Goal: Information Seeking & Learning: Learn about a topic

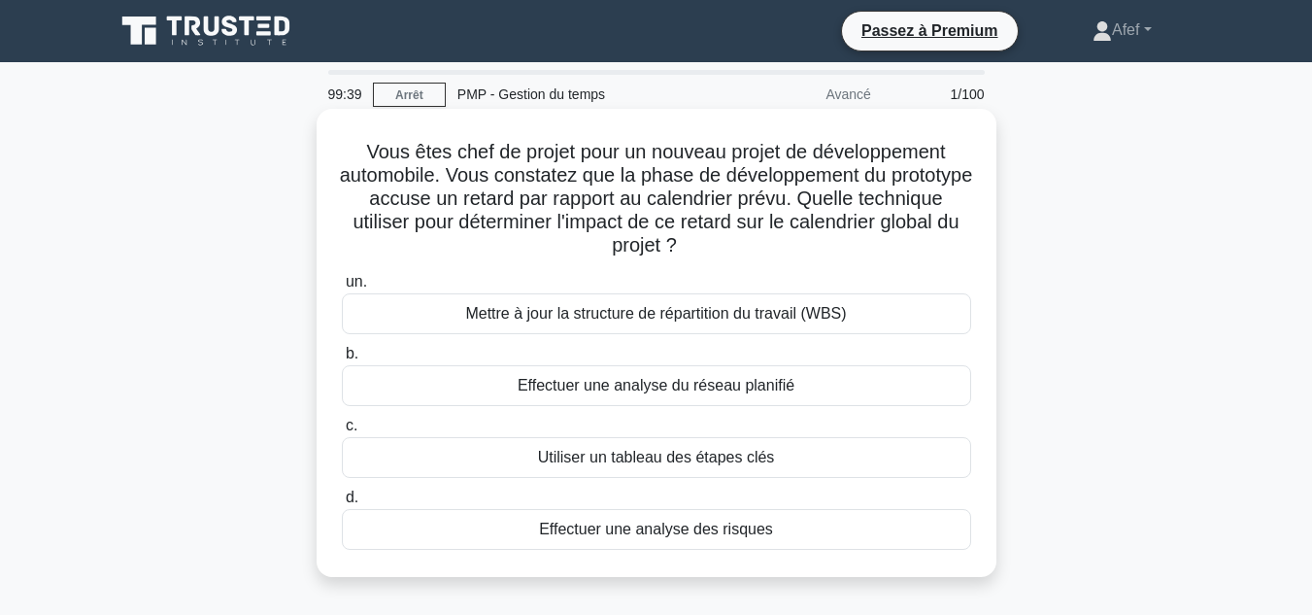
click at [677, 529] on font "Effectuer une analyse des risques" at bounding box center [656, 529] width 234 height 17
click at [342, 504] on input "d. Effectuer une analyse des risques" at bounding box center [342, 497] width 0 height 13
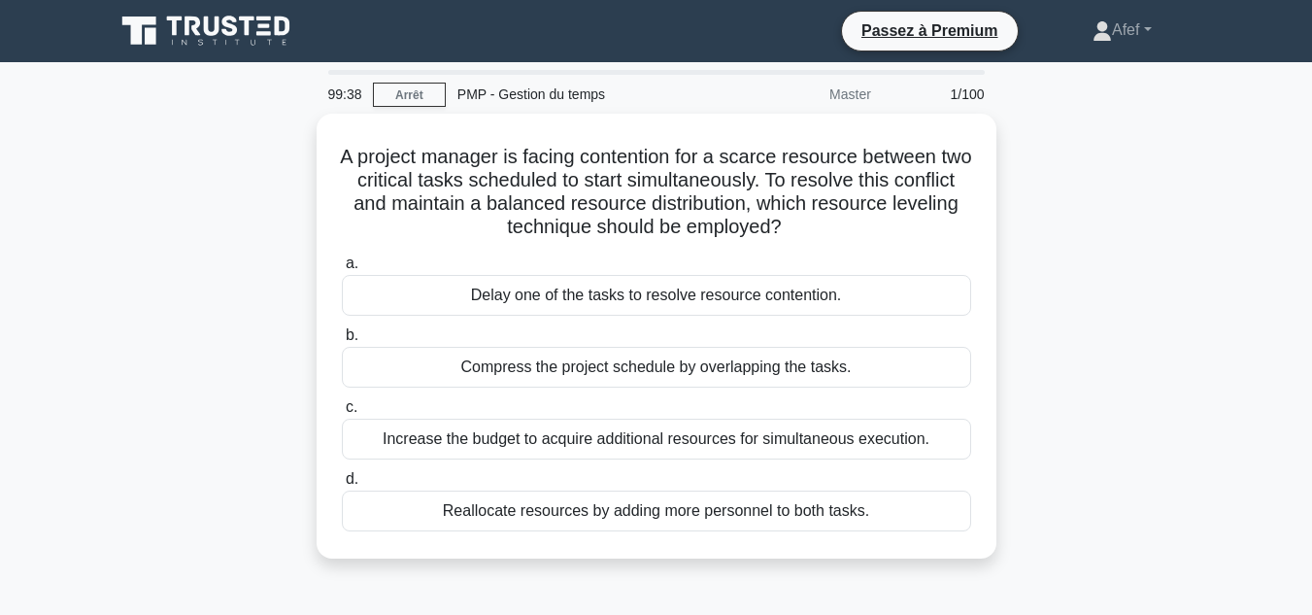
click at [677, 529] on div "a. Delay one of the tasks to resolve resource contention. b. Compress the proje…" at bounding box center [656, 392] width 653 height 288
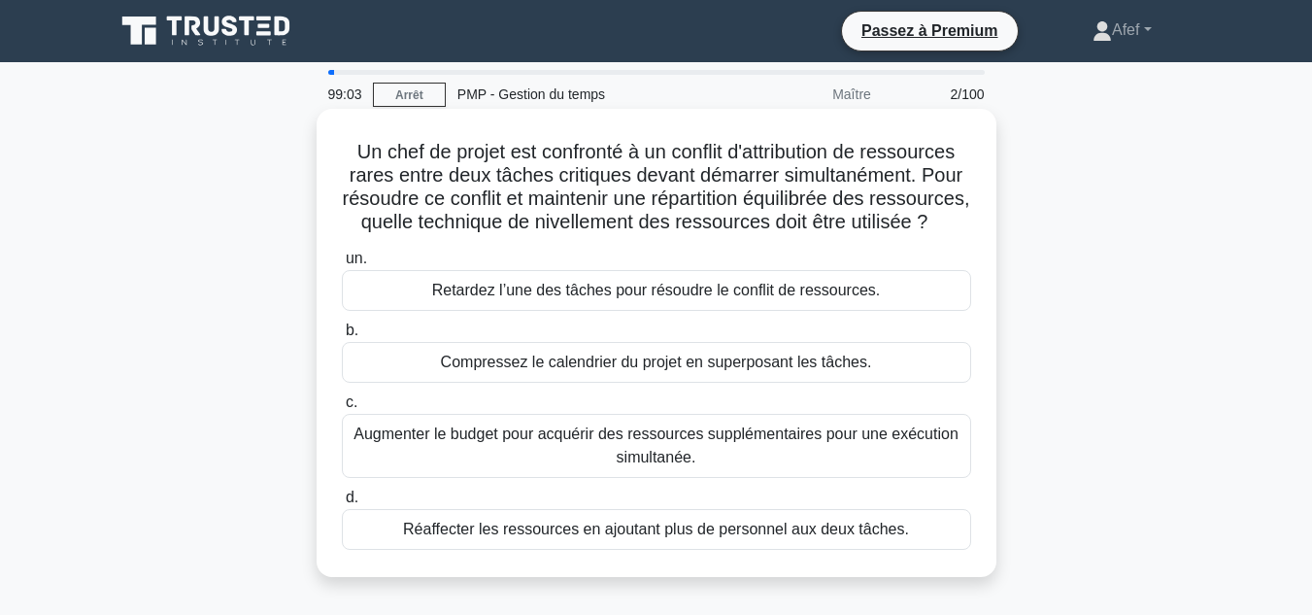
click at [611, 370] on font "Compressez le calendrier du projet en superposant les tâches." at bounding box center [656, 362] width 431 height 17
click at [342, 337] on input "b. Compressez le calendrier du projet en superposant les tâches." at bounding box center [342, 330] width 0 height 13
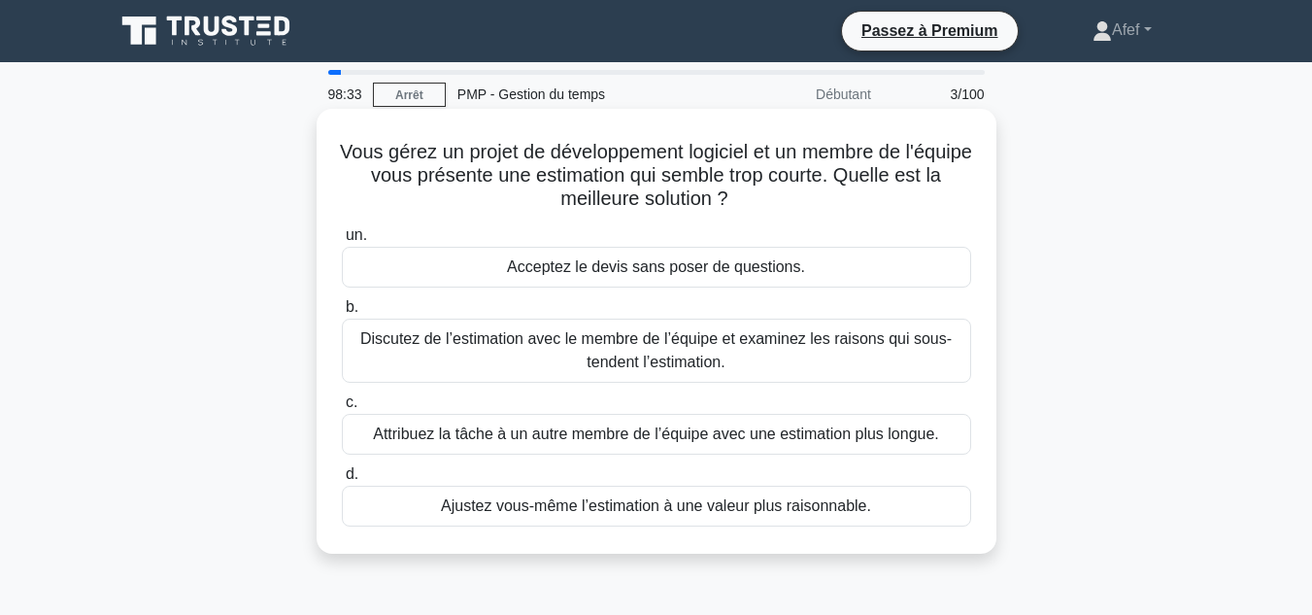
click at [741, 336] on font "Discutez de l’estimation avec le membre de l’équipe et examinez les raisons qui…" at bounding box center [656, 350] width 592 height 40
click at [342, 314] on input "b. Discutez de l’estimation avec le membre de l’équipe et examinez les raisons …" at bounding box center [342, 307] width 0 height 13
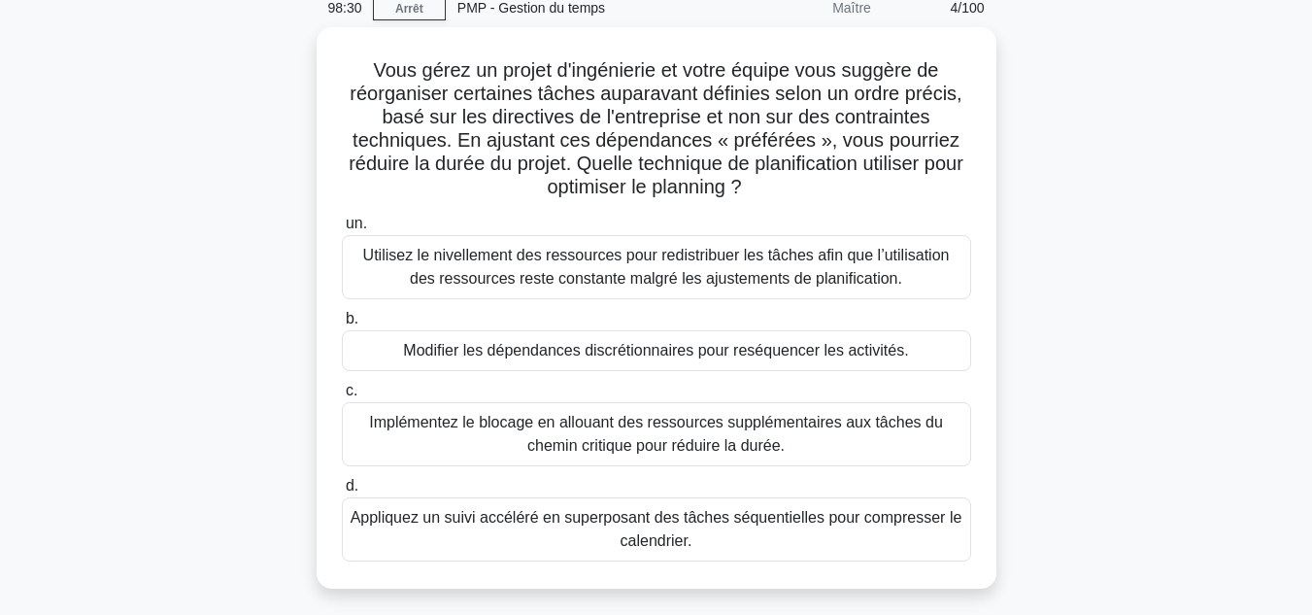
scroll to position [87, 0]
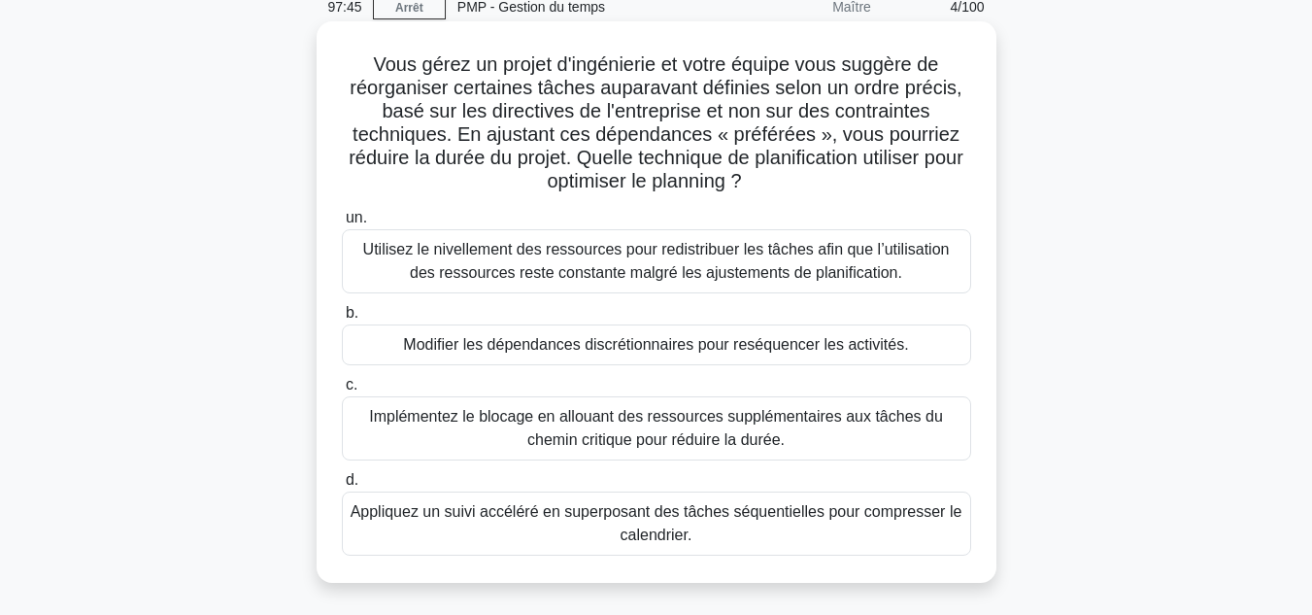
click at [730, 351] on font "Modifier les dépendances discrétionnaires pour reséquencer les activités." at bounding box center [655, 344] width 505 height 17
click at [342, 320] on input "b. Modifier les dépendances discrétionnaires pour reséquencer les activités." at bounding box center [342, 313] width 0 height 13
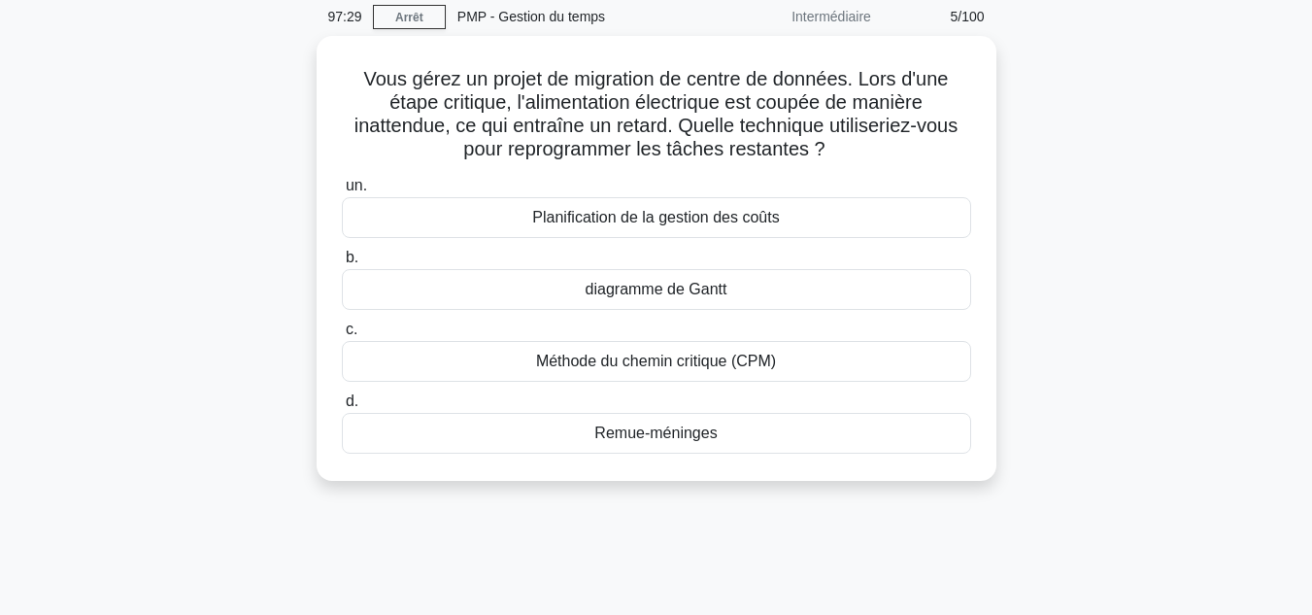
scroll to position [79, 0]
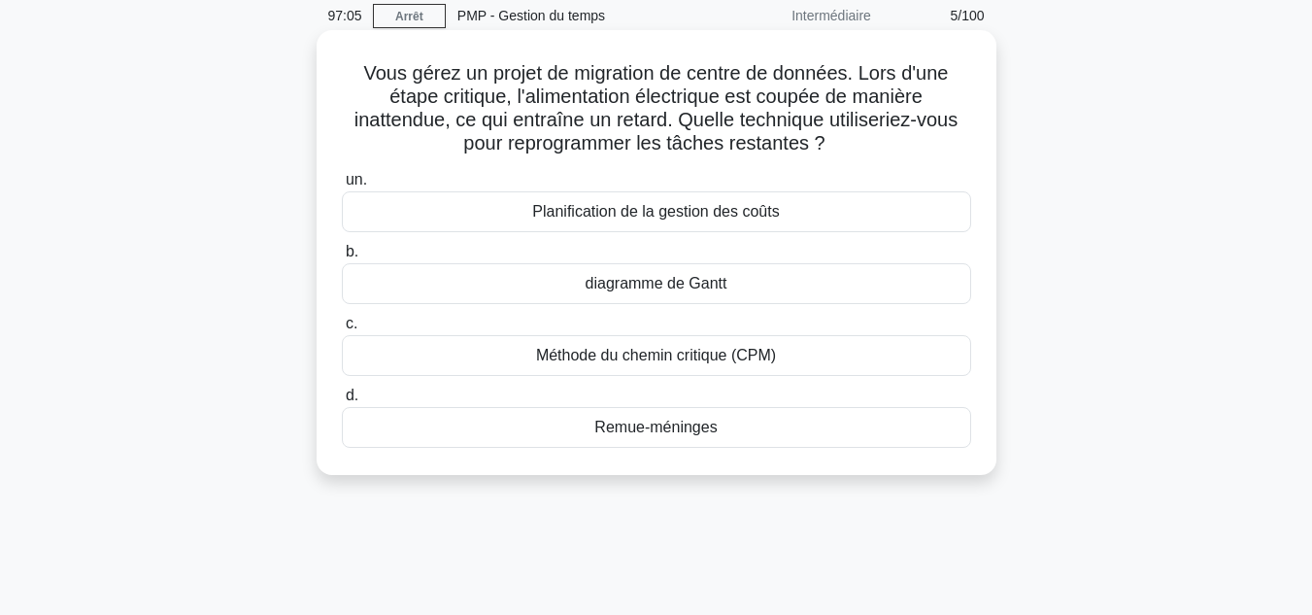
click at [726, 350] on font "Méthode du chemin critique (CPM)" at bounding box center [656, 355] width 240 height 17
click at [342, 330] on input "c. Méthode du chemin critique (CPM)" at bounding box center [342, 324] width 0 height 13
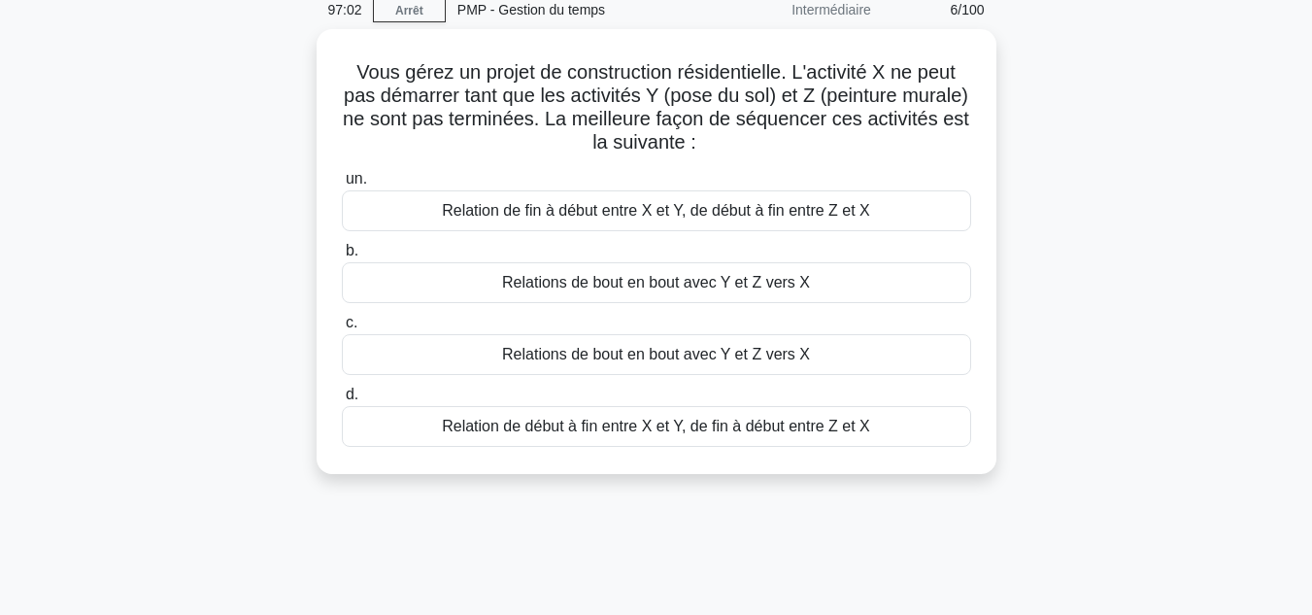
scroll to position [86, 0]
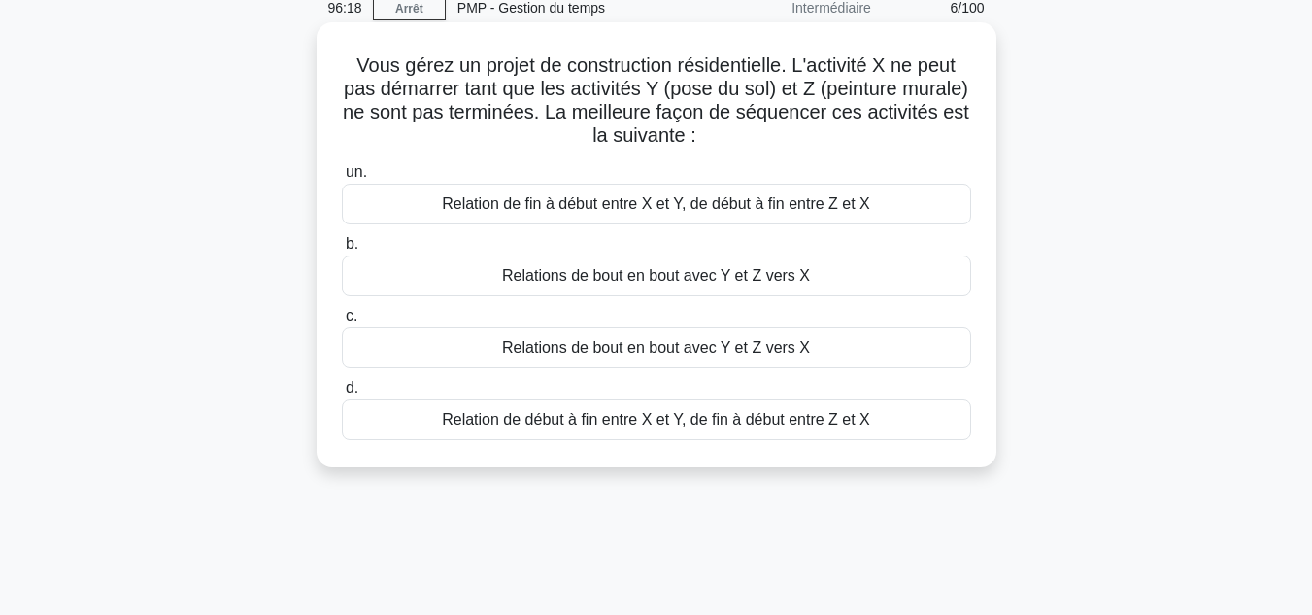
click at [689, 353] on font "Relations de bout en bout avec Y et Z vers X" at bounding box center [656, 347] width 308 height 17
click at [342, 322] on input "c. Relations de bout en bout avec Y et Z vers X" at bounding box center [342, 316] width 0 height 13
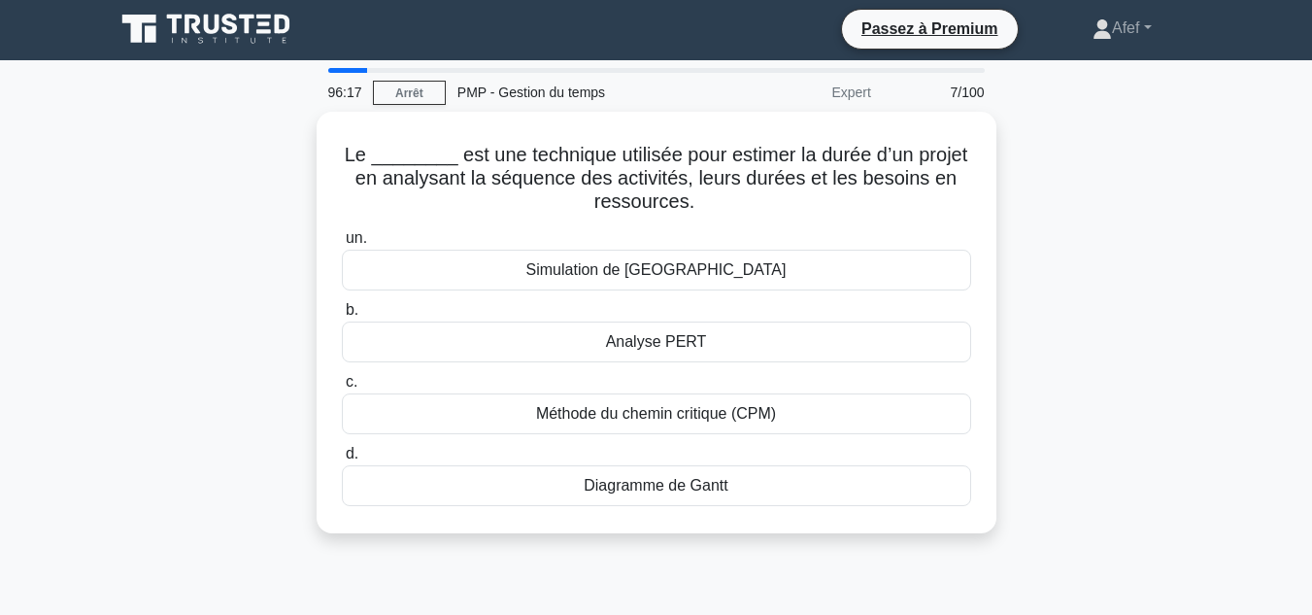
scroll to position [0, 0]
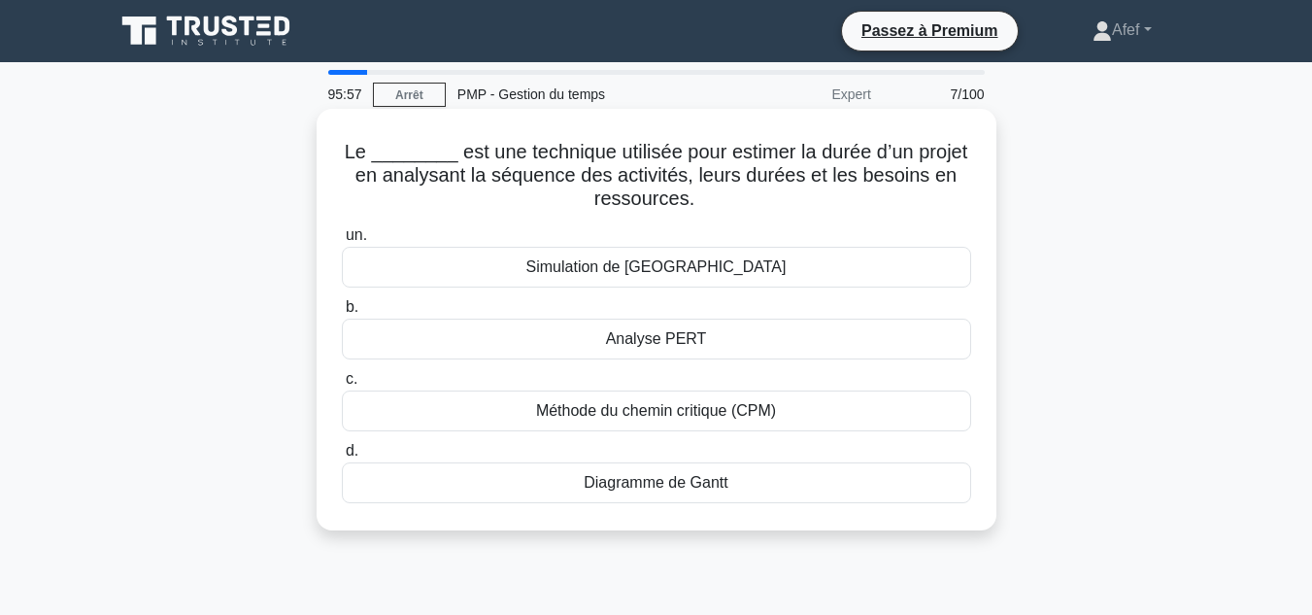
click at [652, 345] on font "Analyse PERT" at bounding box center [656, 338] width 101 height 17
click at [342, 314] on input "b. Analyse PERT" at bounding box center [342, 307] width 0 height 13
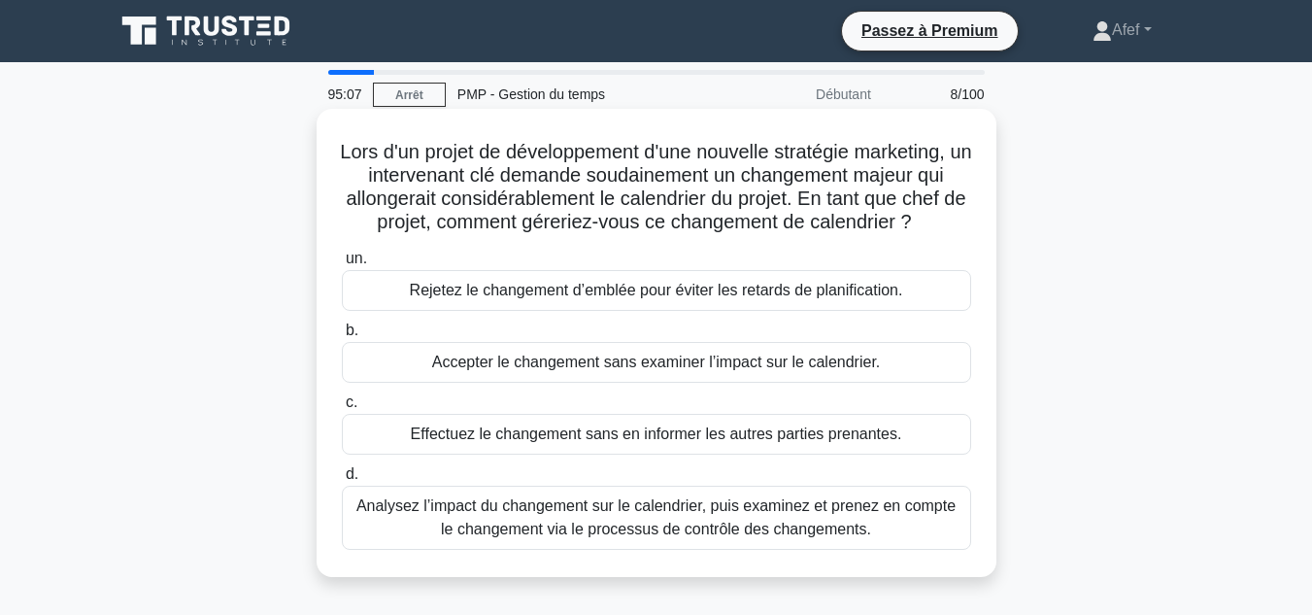
click at [654, 531] on font "Analysez l’impact du changement sur le calendrier, puis examinez et prenez en c…" at bounding box center [655, 517] width 599 height 40
click at [342, 481] on input "d. Analysez l’impact du changement sur le calendrier, puis examinez et prenez e…" at bounding box center [342, 474] width 0 height 13
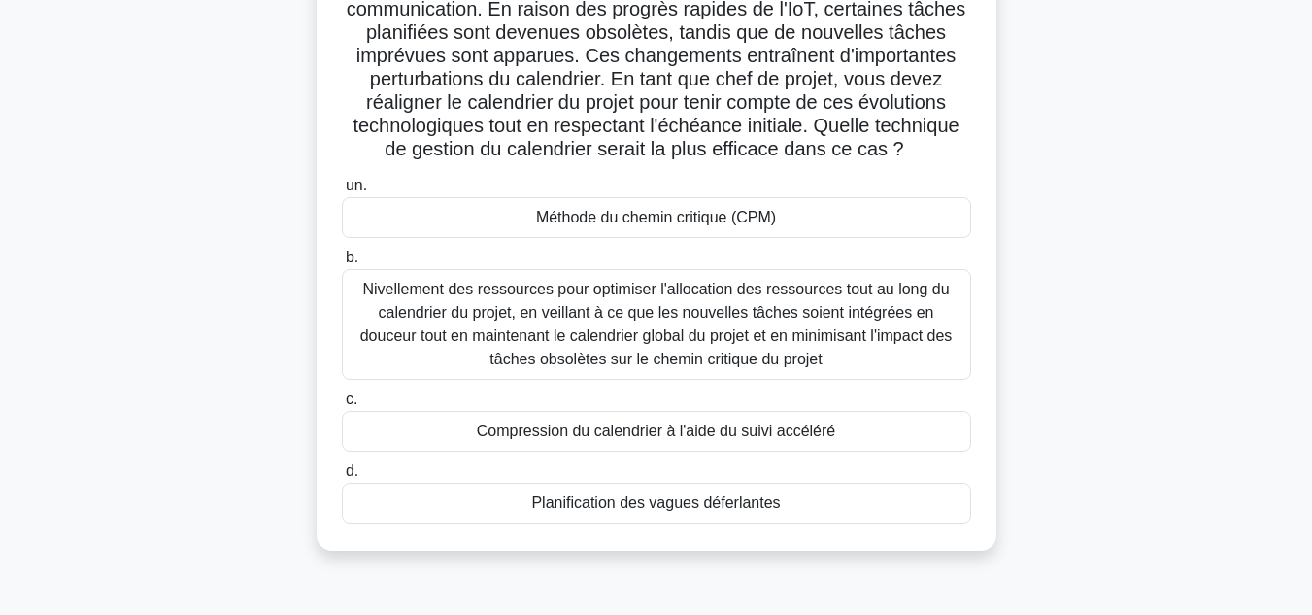
scroll to position [217, 0]
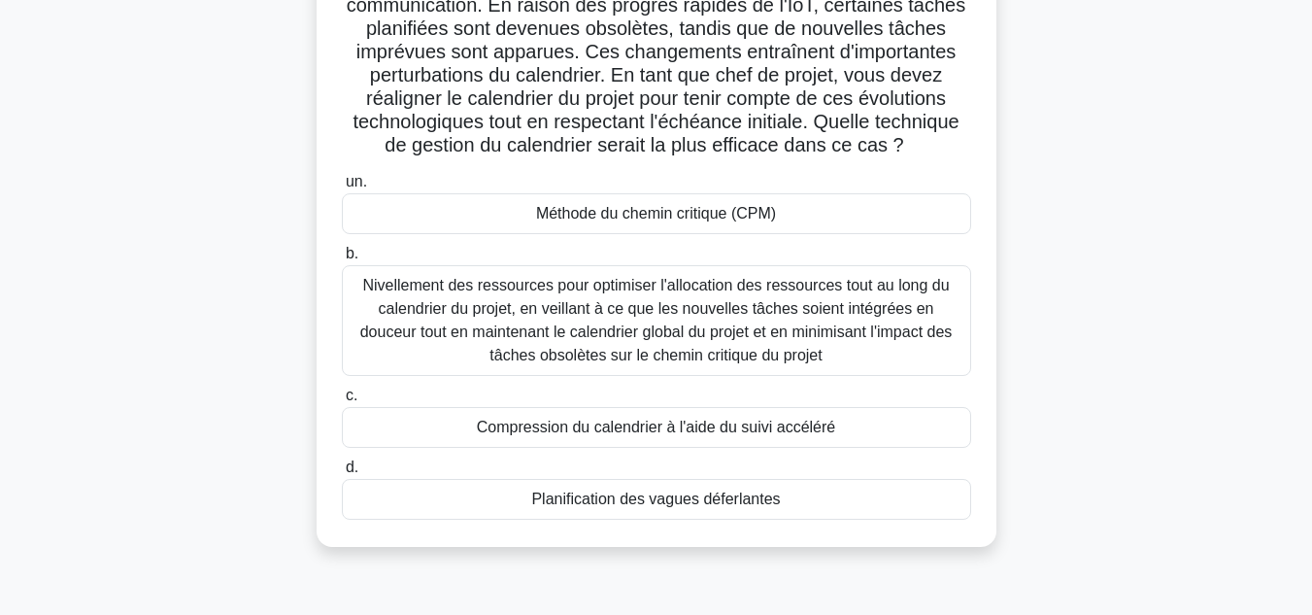
click at [749, 221] on font "Méthode du chemin critique (CPM)" at bounding box center [656, 213] width 240 height 17
click at [342, 188] on input "un. Méthode du chemin critique (CPM)" at bounding box center [342, 182] width 0 height 13
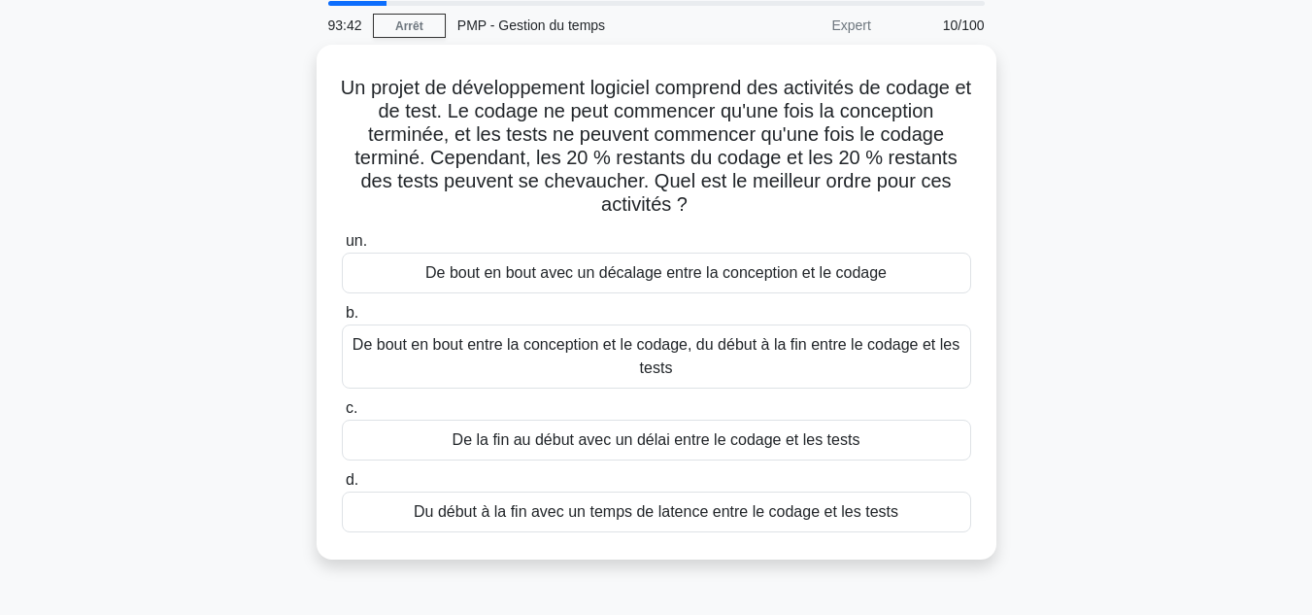
scroll to position [70, 0]
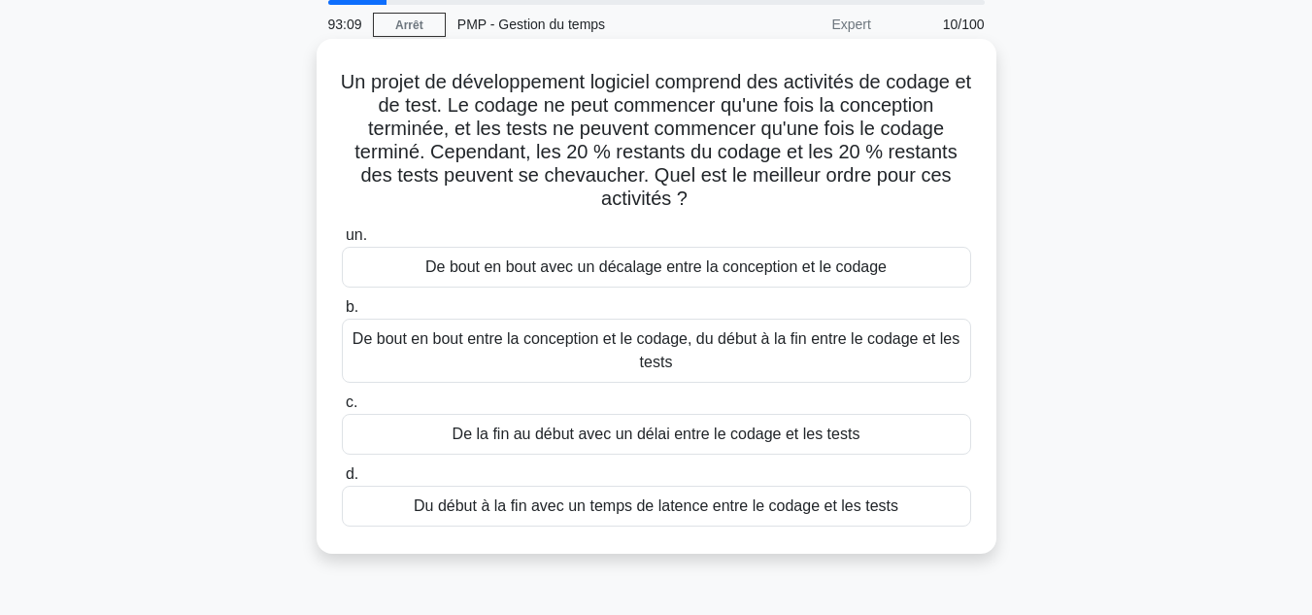
click at [711, 351] on font "De bout en bout entre la conception et le codage, du début à la fin entre le co…" at bounding box center [657, 350] width 612 height 47
click at [342, 314] on input "b. De bout en bout entre la conception et le codage, du début à la fin entre le…" at bounding box center [342, 307] width 0 height 13
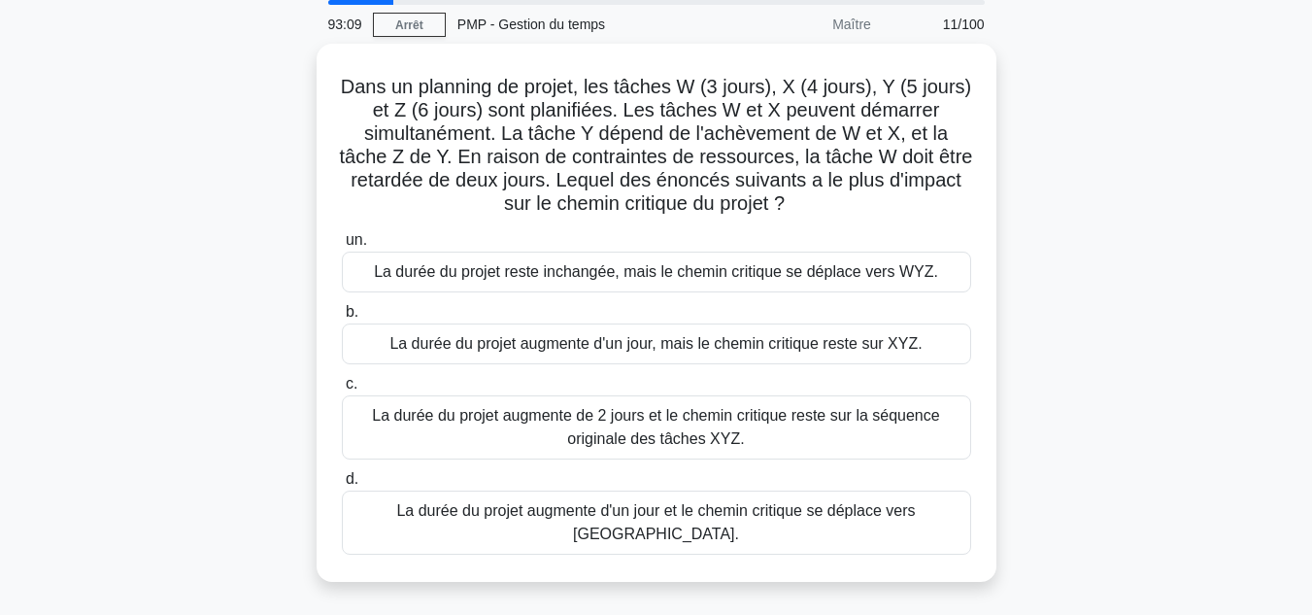
scroll to position [0, 0]
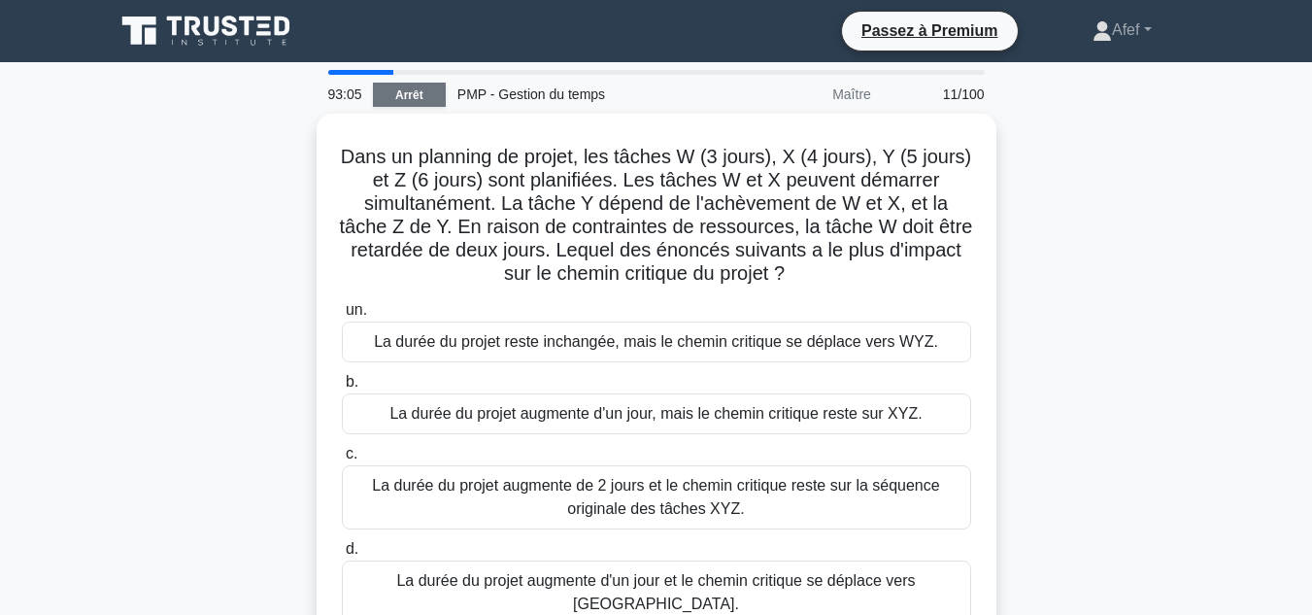
click at [407, 92] on font "Arrêt" at bounding box center [409, 95] width 28 height 14
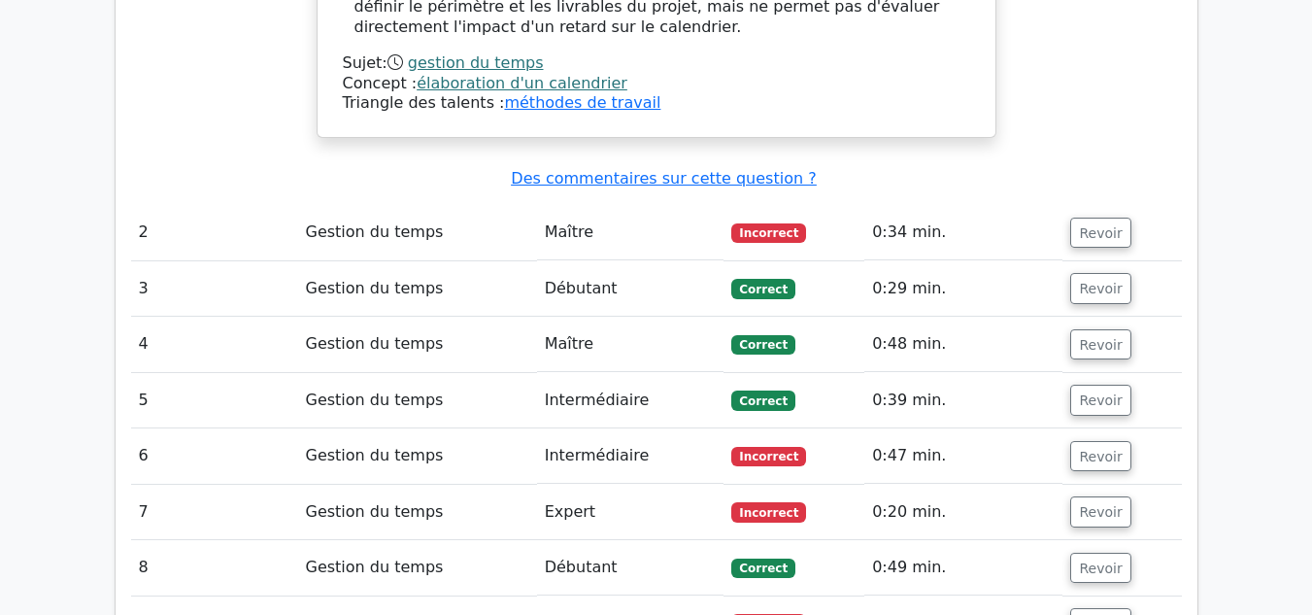
scroll to position [2489, 0]
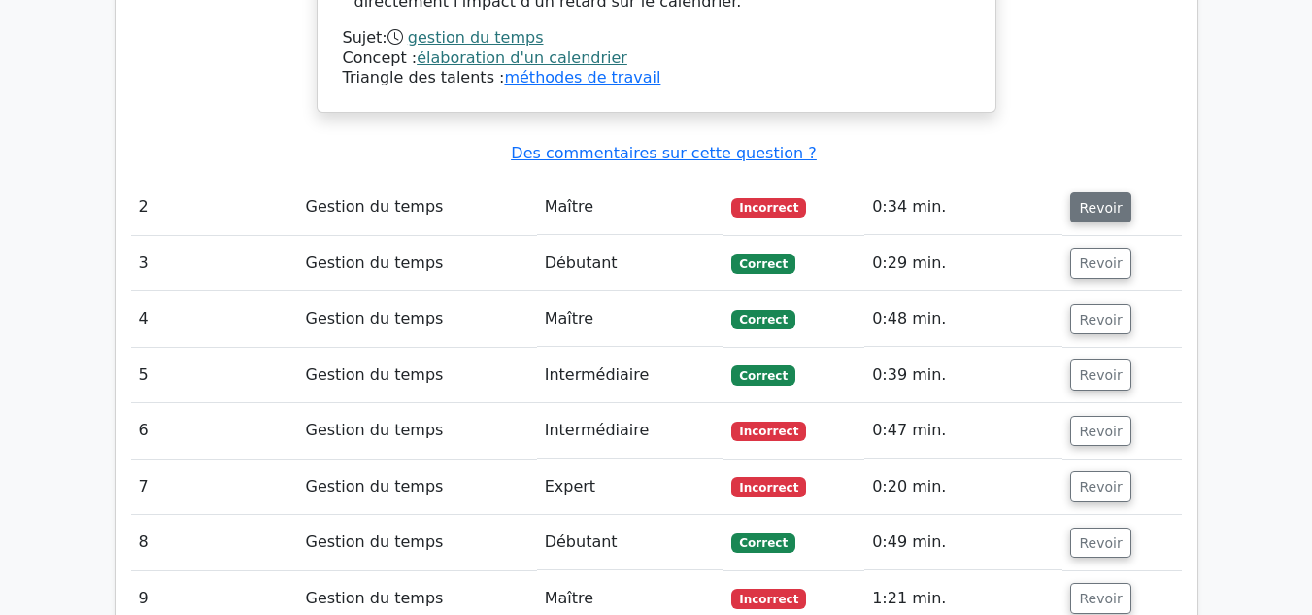
click at [1081, 199] on font "Revoir" at bounding box center [1100, 207] width 43 height 16
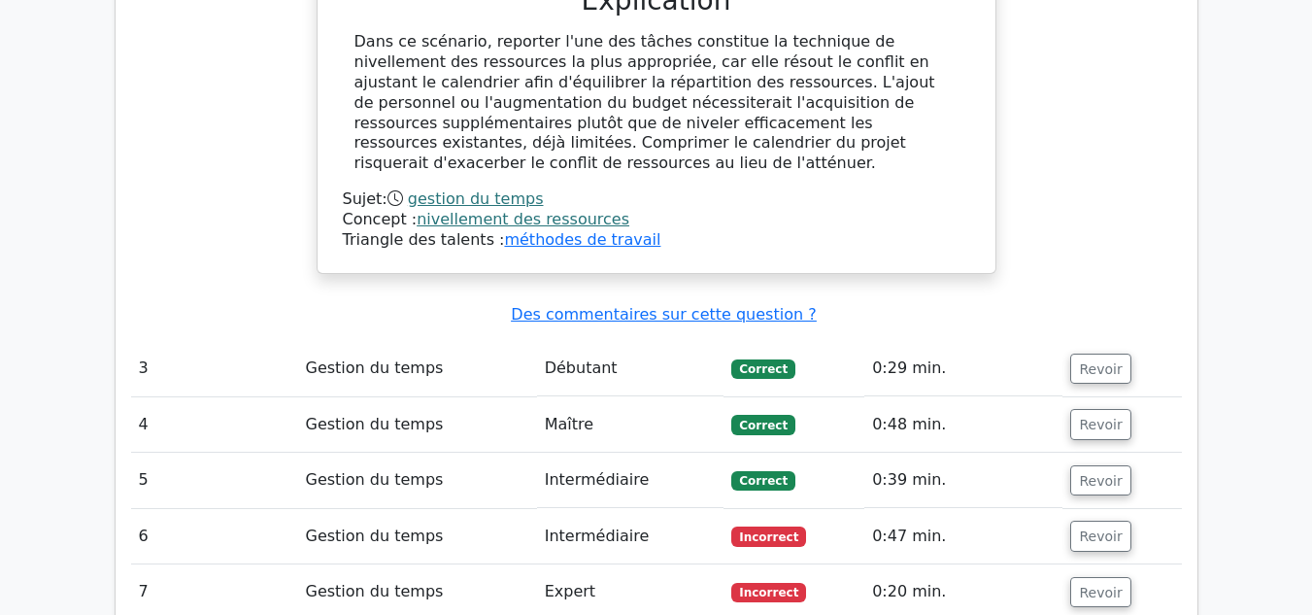
scroll to position [3191, 0]
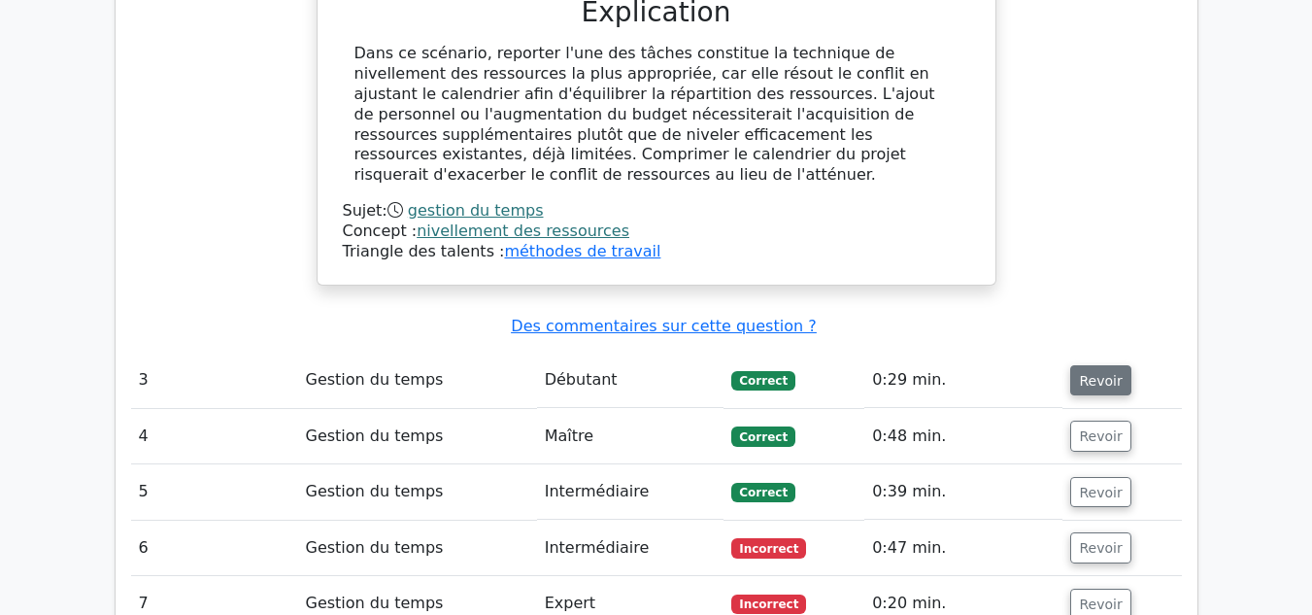
click at [1106, 372] on font "Revoir" at bounding box center [1100, 380] width 43 height 16
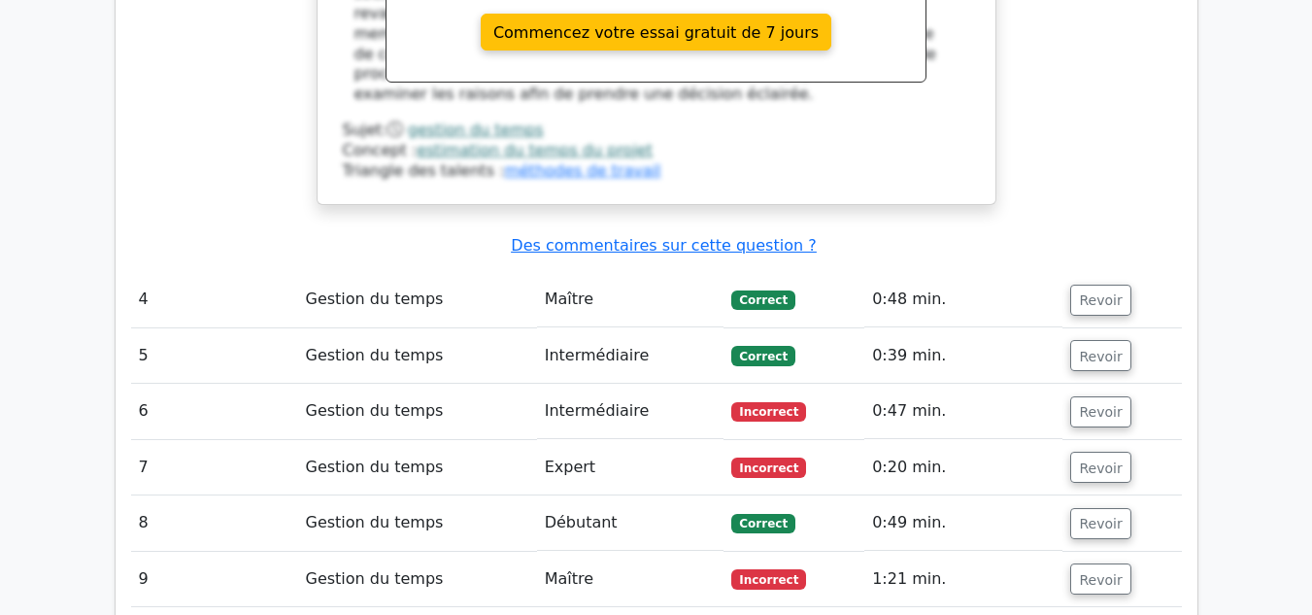
scroll to position [4264, 0]
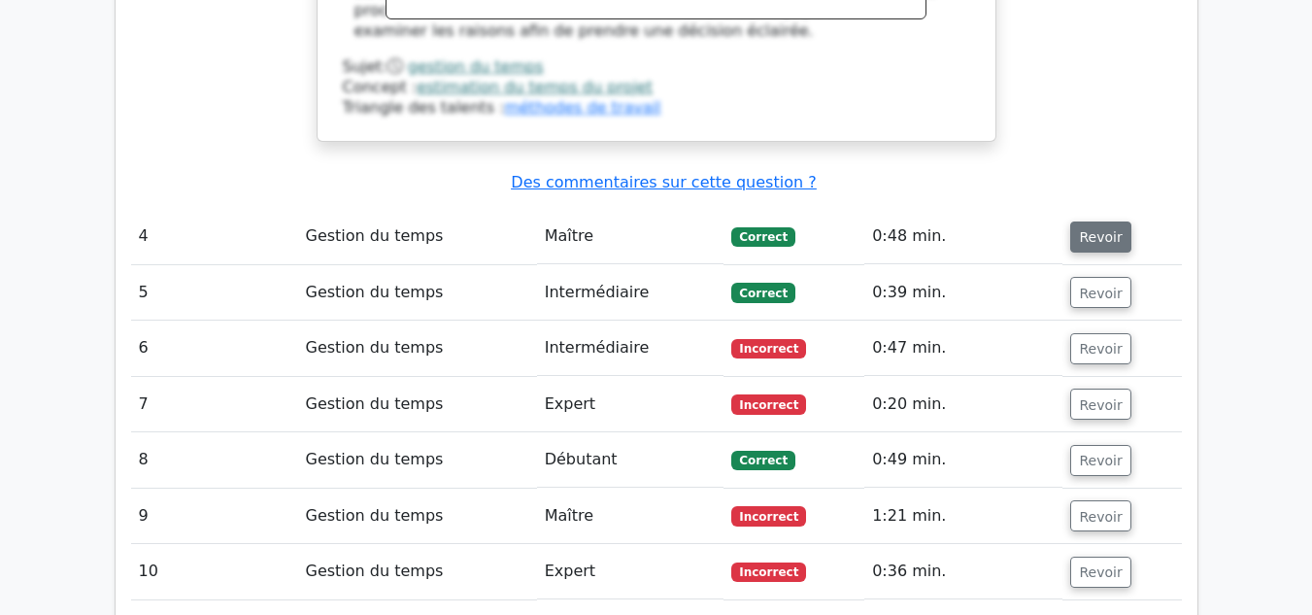
click at [1091, 228] on font "Revoir" at bounding box center [1100, 236] width 43 height 16
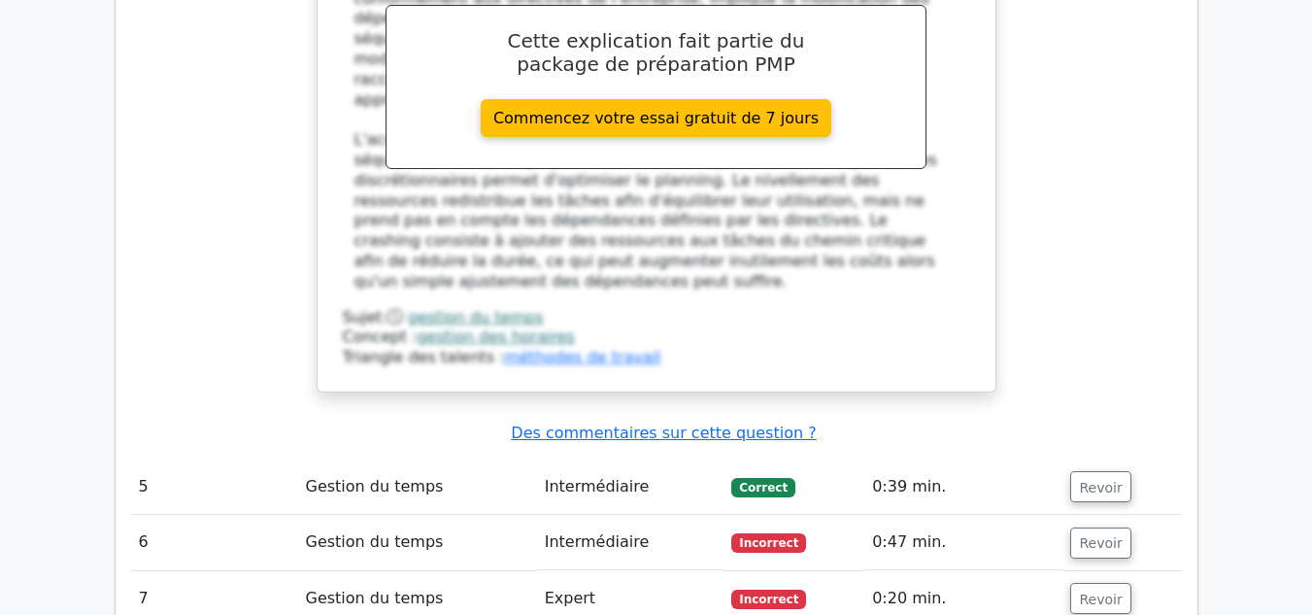
scroll to position [5182, 0]
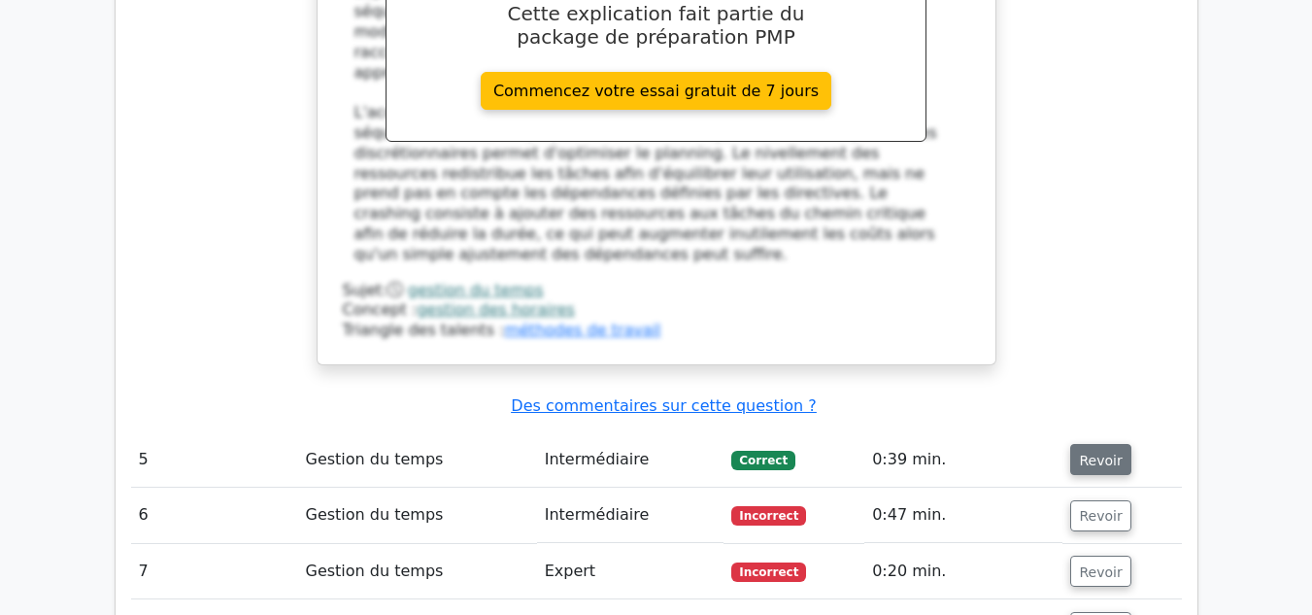
click at [1105, 452] on font "Revoir" at bounding box center [1100, 460] width 43 height 16
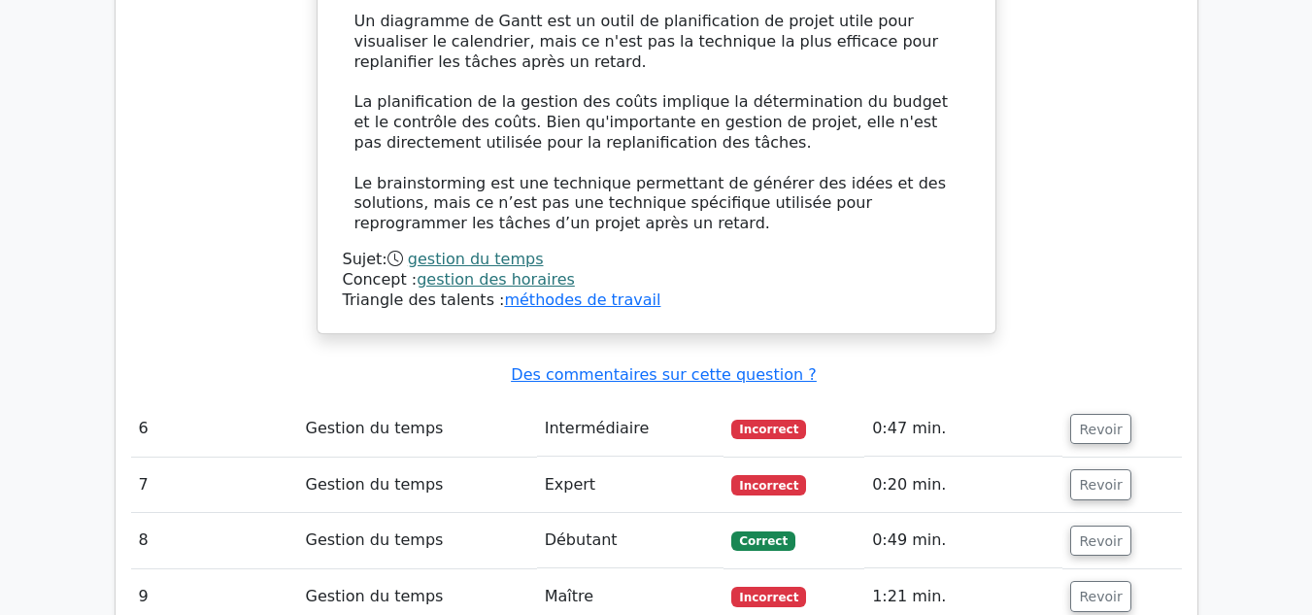
scroll to position [6455, 0]
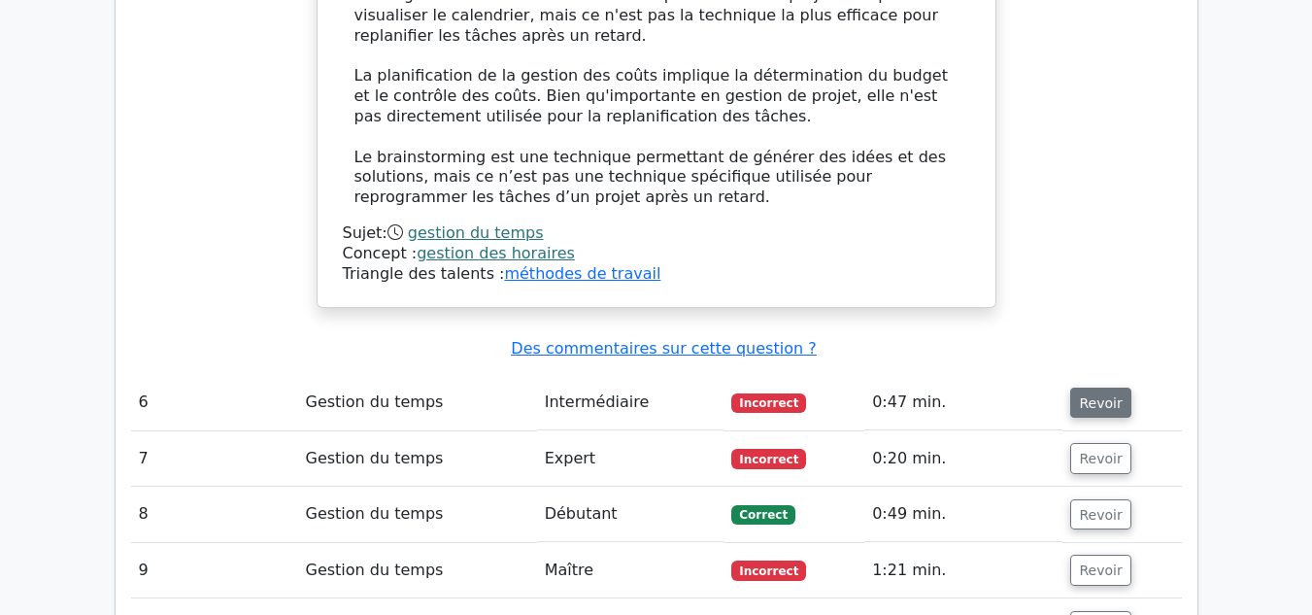
click at [1101, 394] on font "Revoir" at bounding box center [1100, 402] width 43 height 16
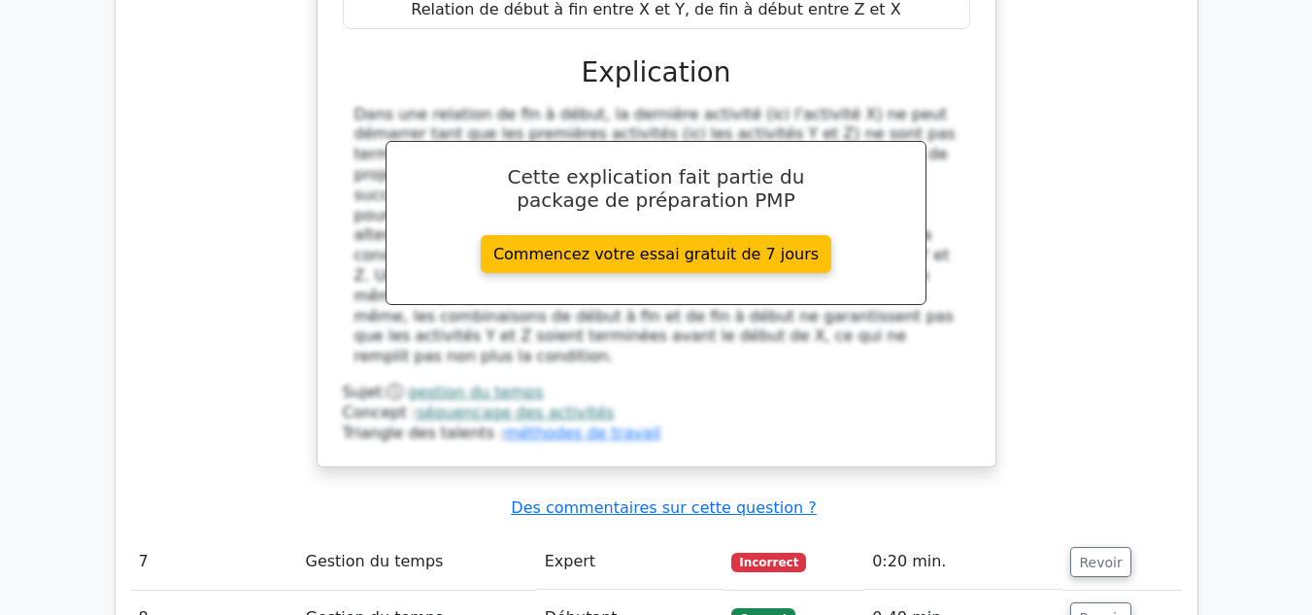
scroll to position [7283, 0]
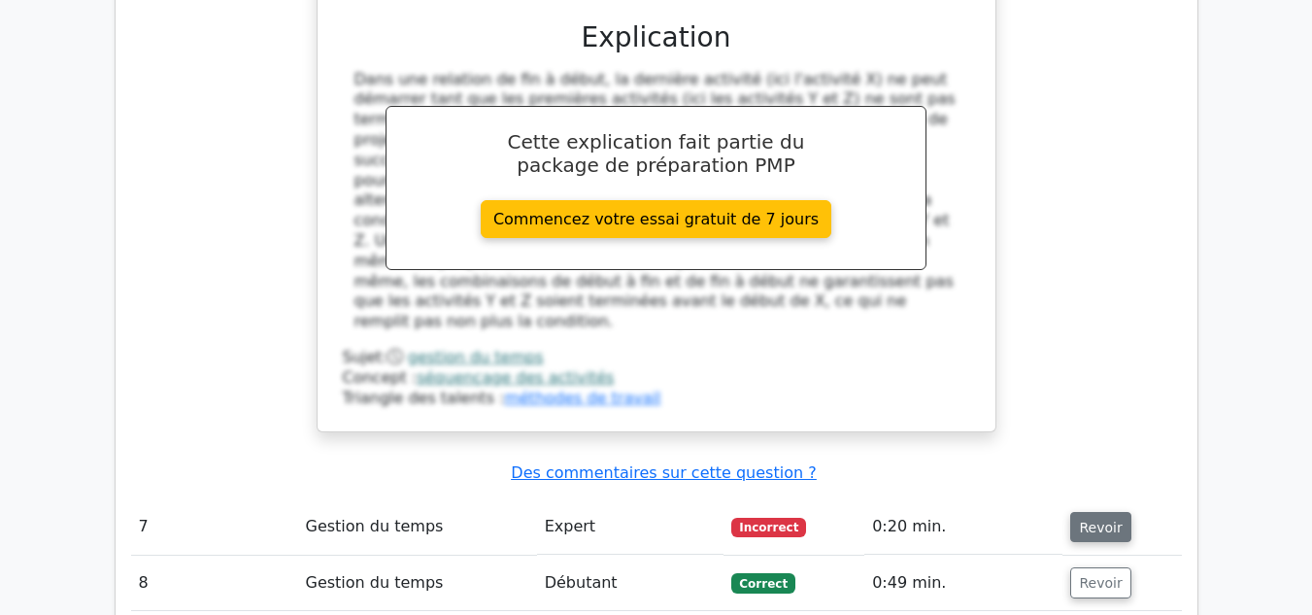
click at [1081, 519] on font "Revoir" at bounding box center [1100, 527] width 43 height 16
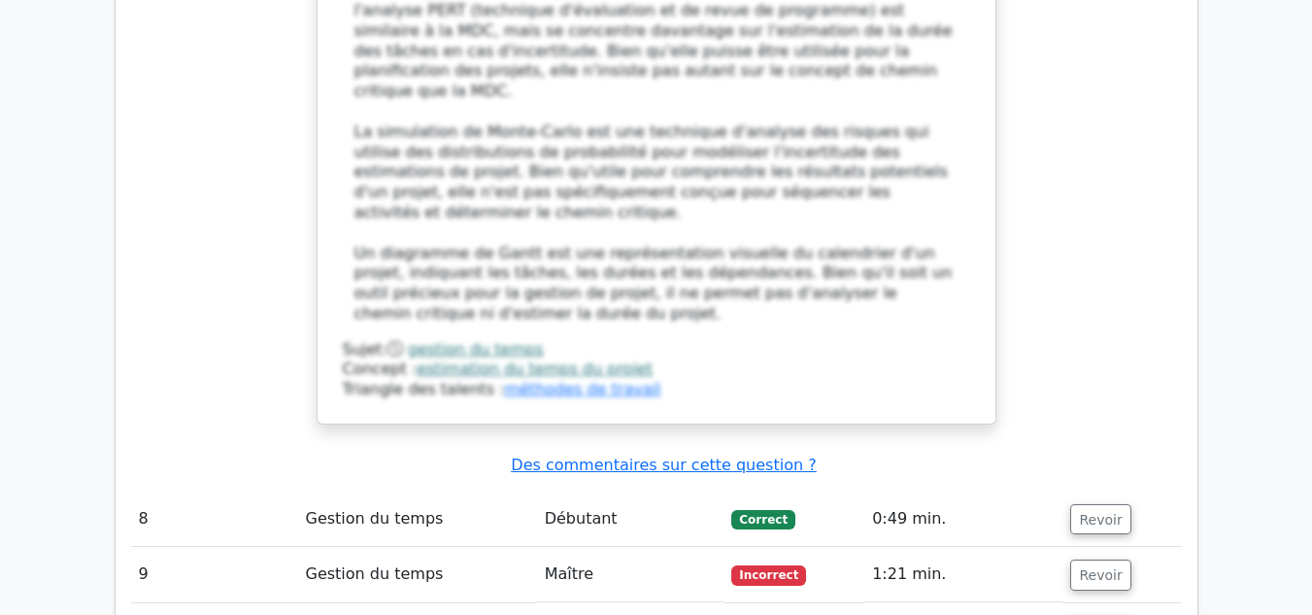
scroll to position [8565, 0]
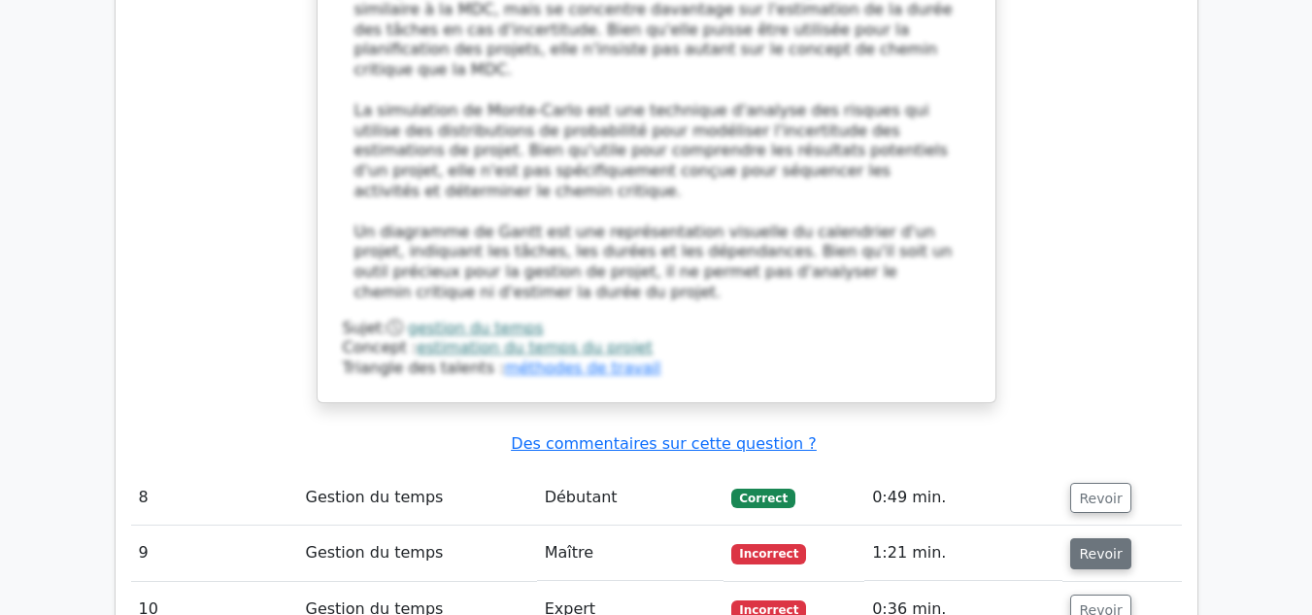
click at [1105, 546] on font "Revoir" at bounding box center [1100, 554] width 43 height 16
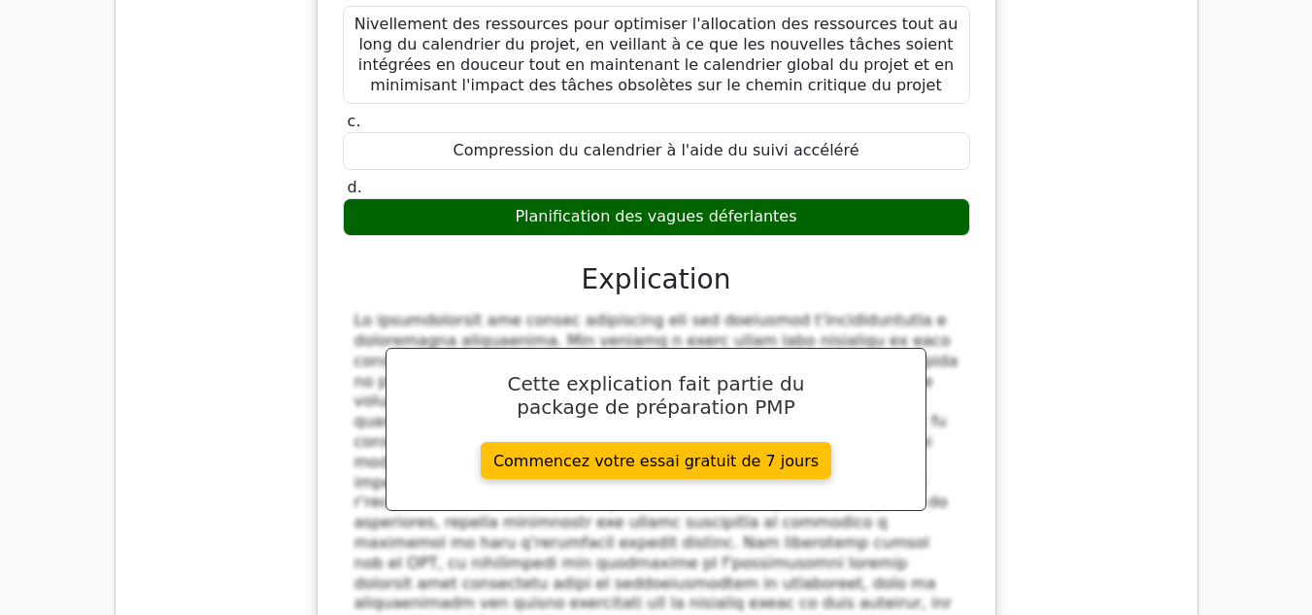
scroll to position [9559, 0]
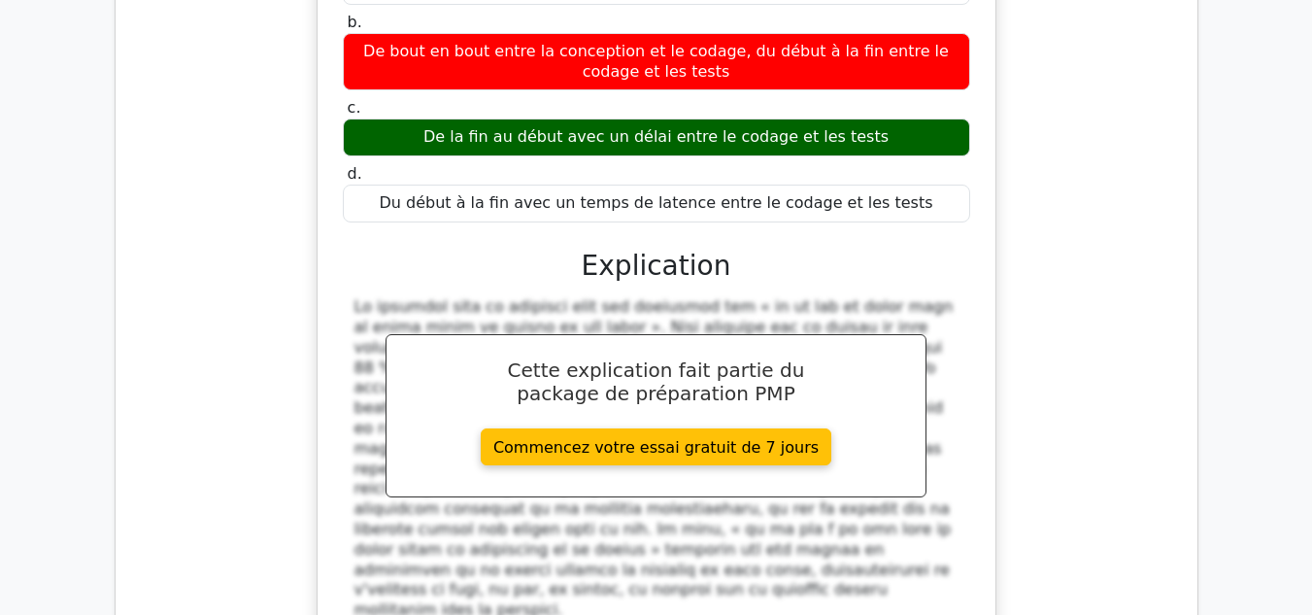
scroll to position [10710, 0]
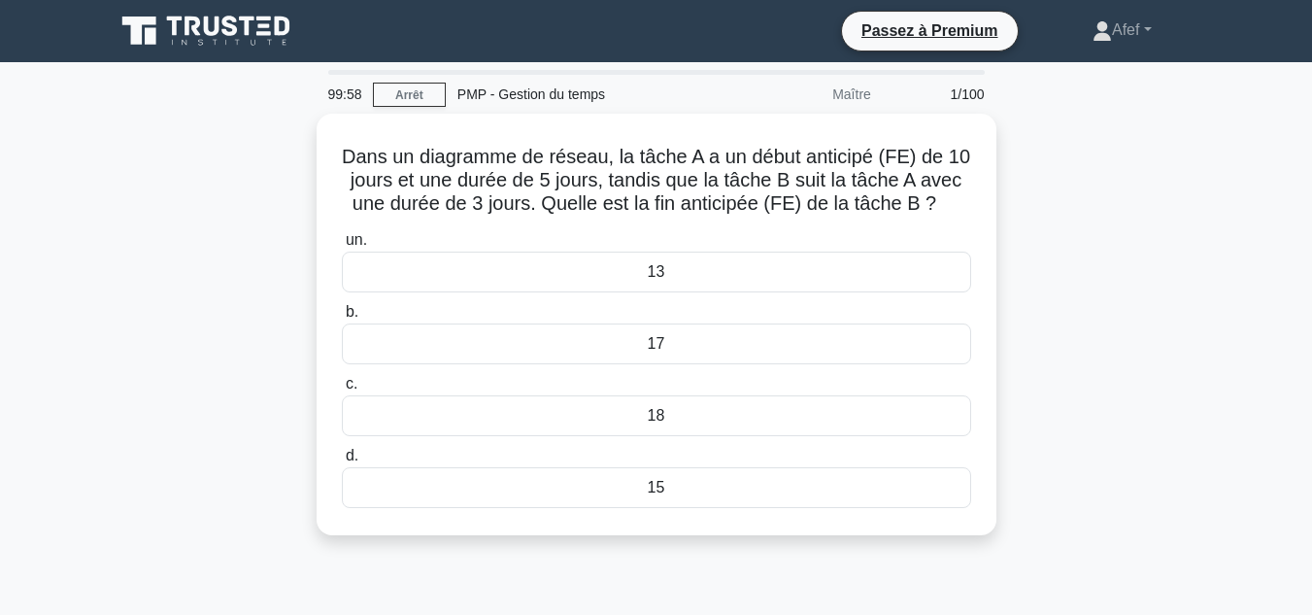
click at [182, 26] on icon at bounding box center [208, 31] width 186 height 37
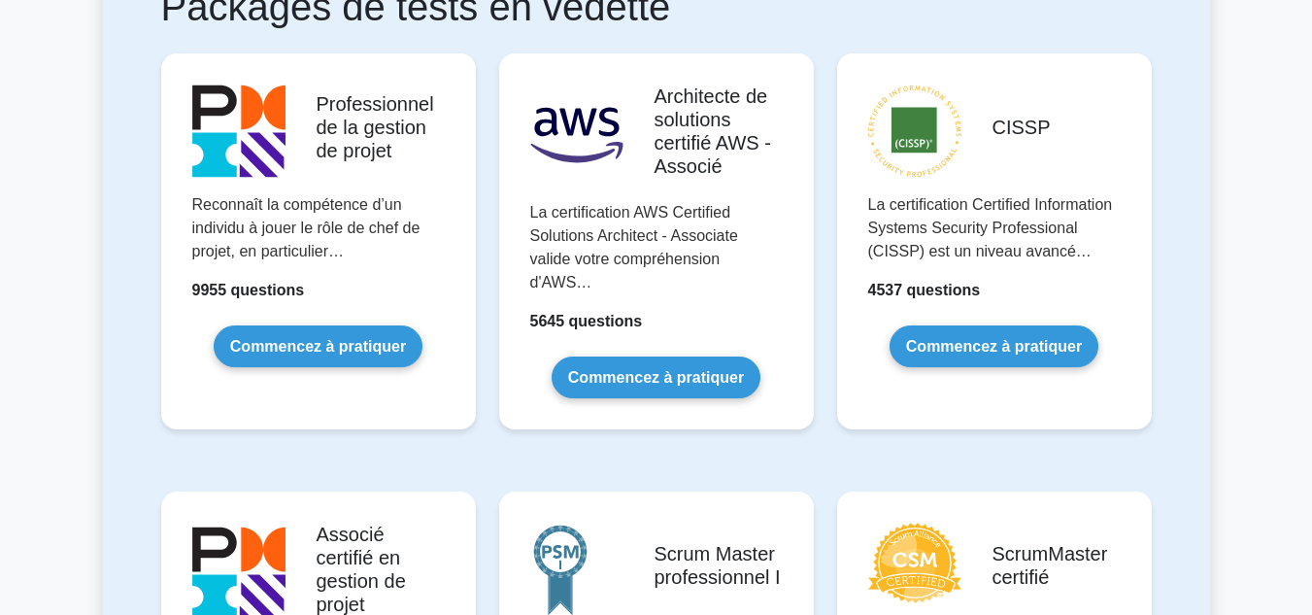
scroll to position [413, 0]
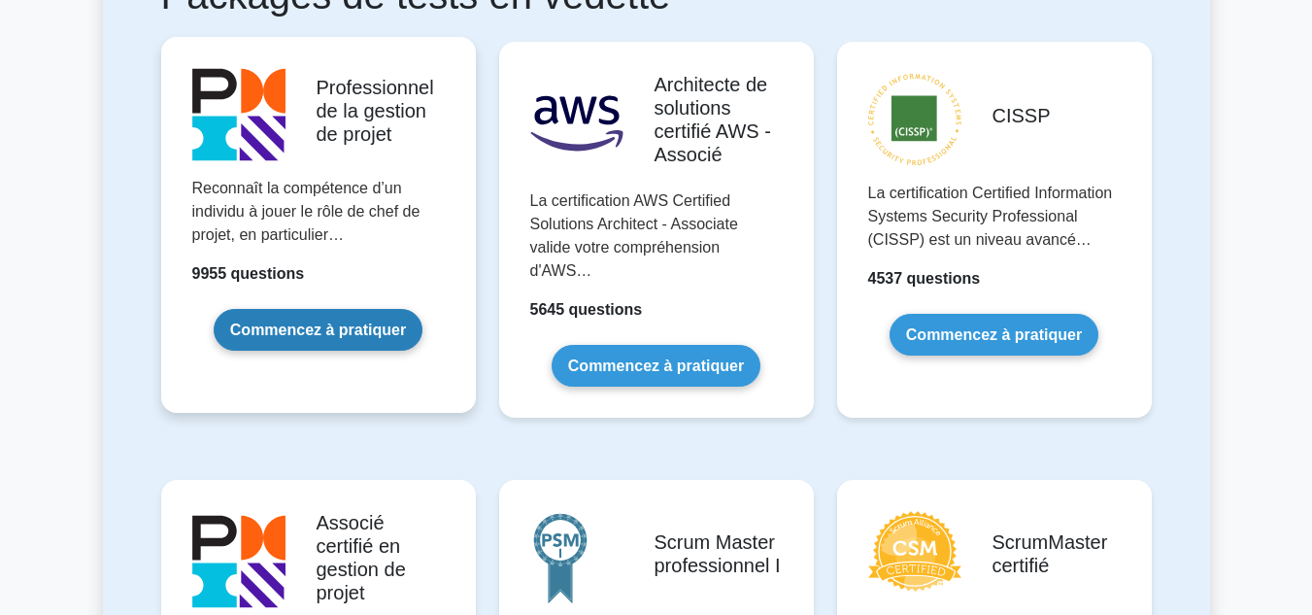
click at [381, 309] on link "Commencez à pratiquer" at bounding box center [318, 330] width 209 height 42
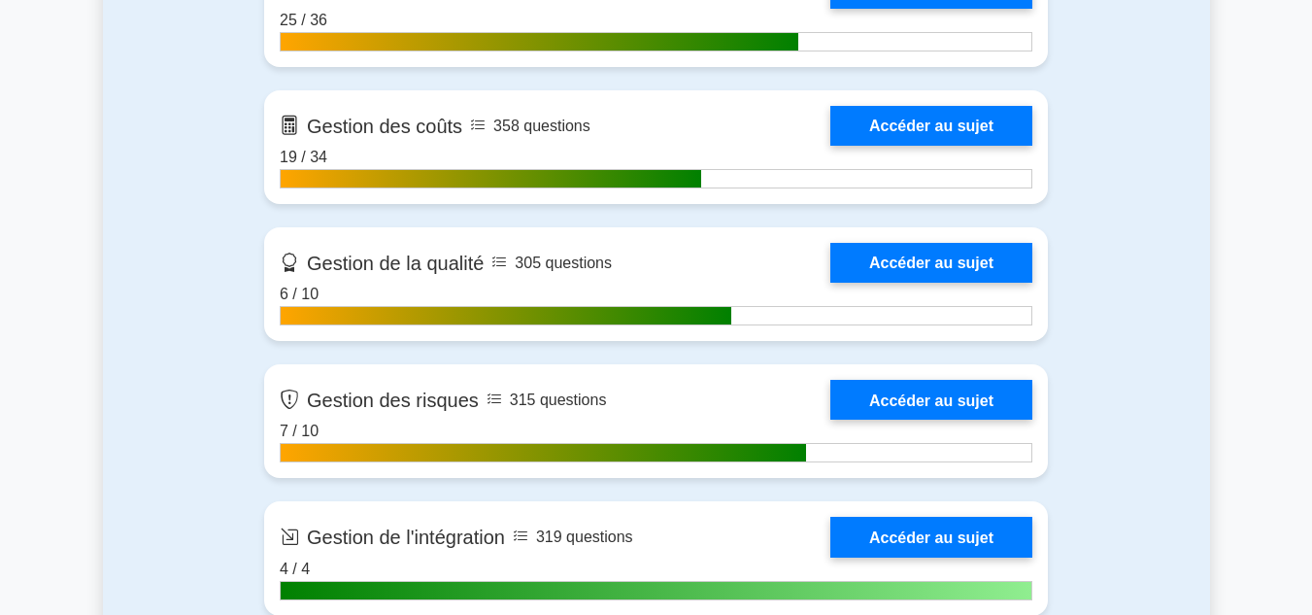
scroll to position [1774, 0]
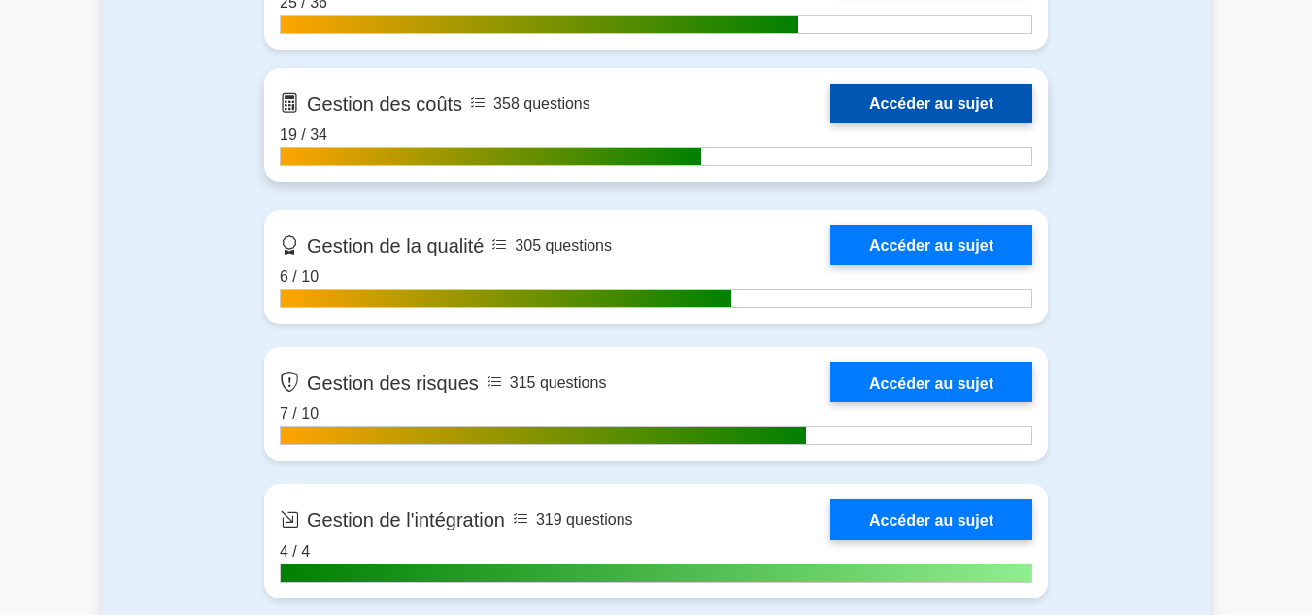
click at [980, 103] on link "Accéder au sujet" at bounding box center [931, 104] width 202 height 40
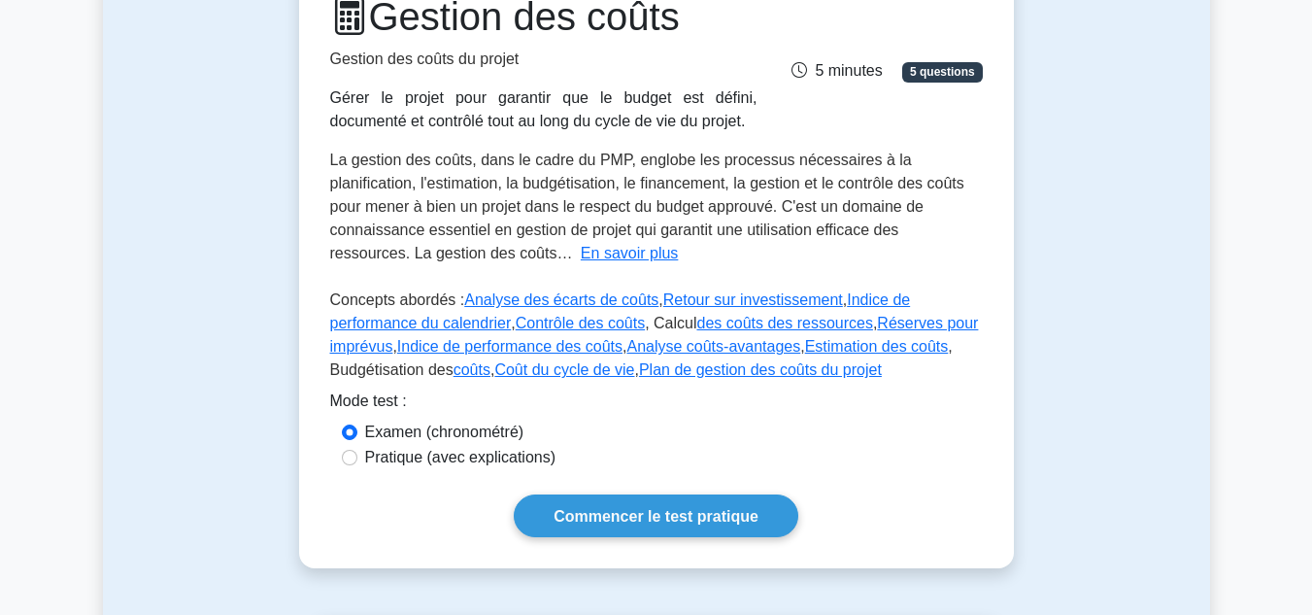
scroll to position [235, 0]
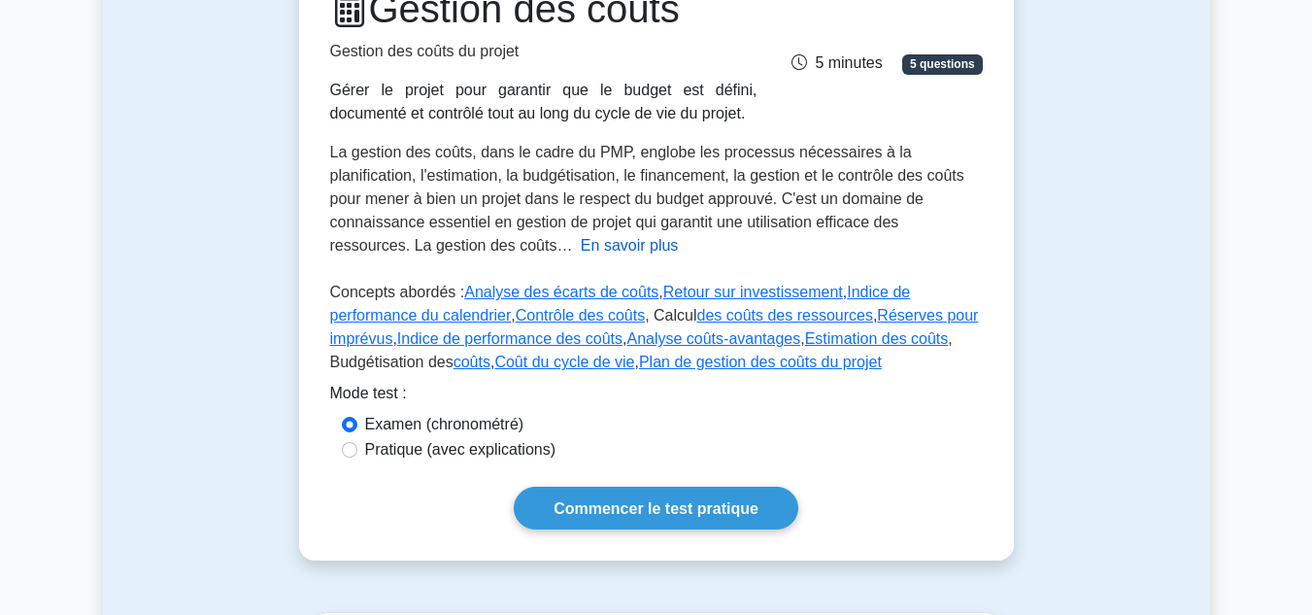
click at [581, 237] on font "En savoir plus" at bounding box center [630, 245] width 98 height 17
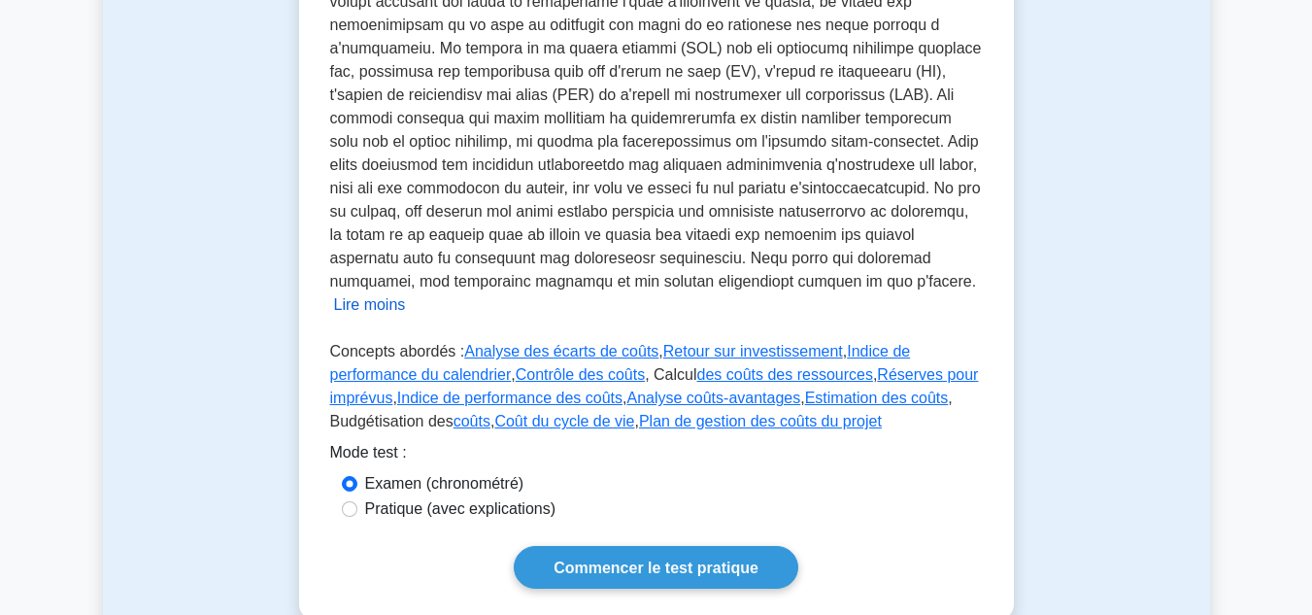
scroll to position [696, 0]
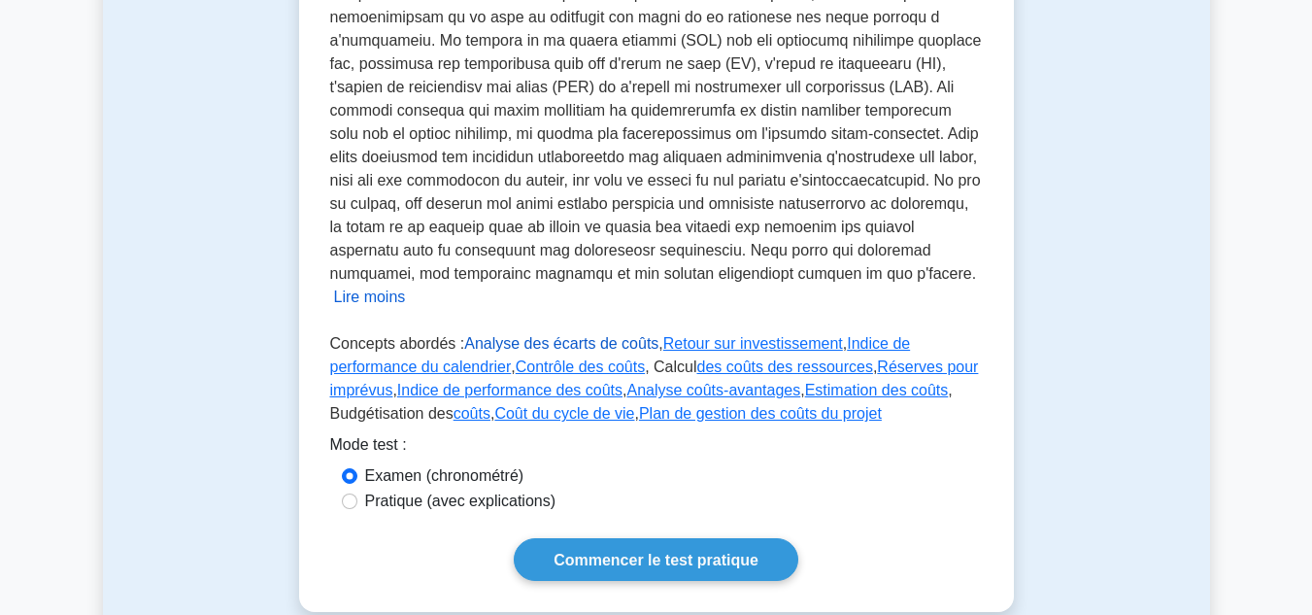
click at [508, 335] on font "Analyse des écarts de coûts" at bounding box center [561, 343] width 194 height 17
click at [717, 335] on font "Retour sur investissement" at bounding box center [753, 343] width 180 height 17
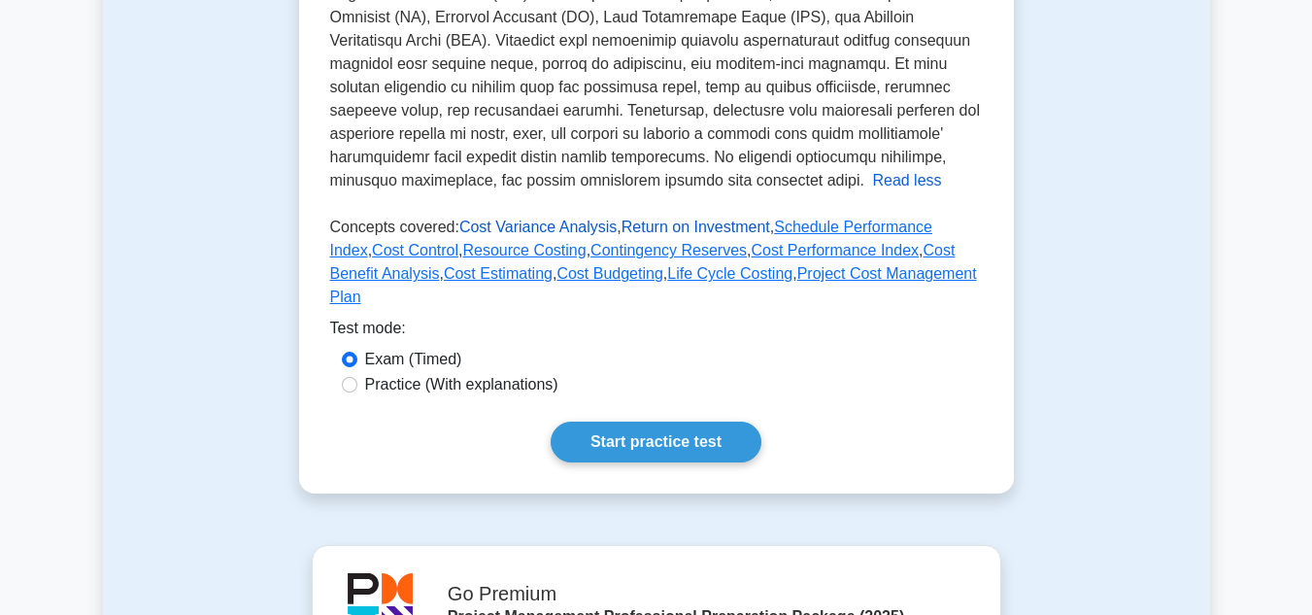
scroll to position [766, 0]
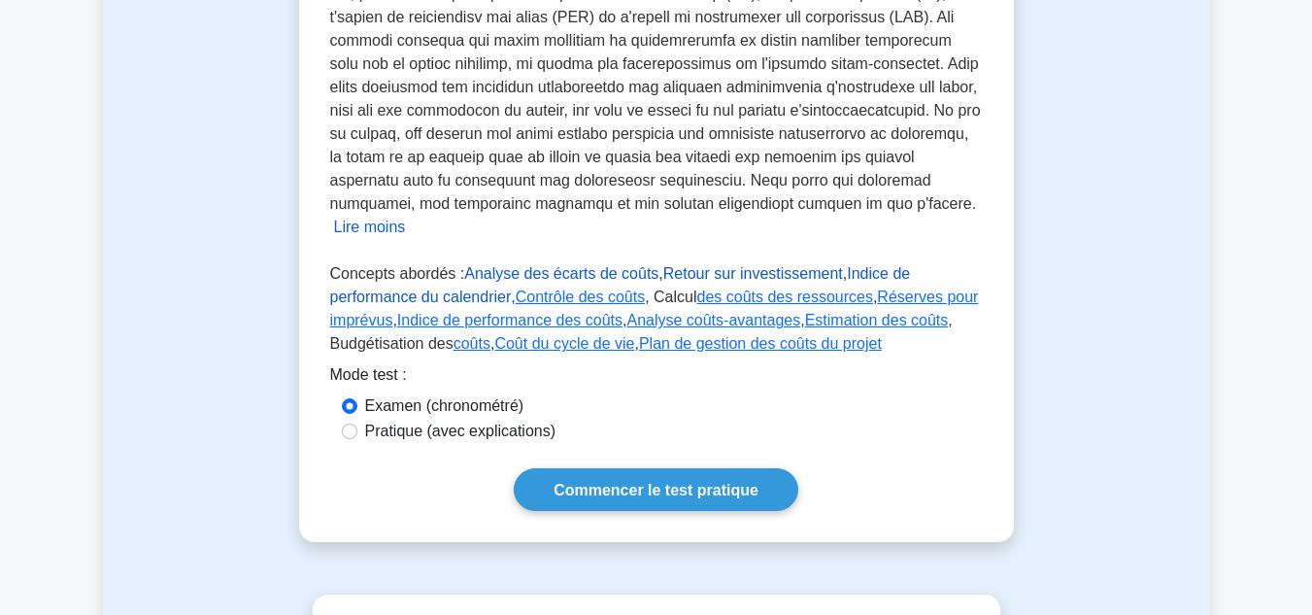
click at [870, 265] on font "Indice de performance du calendrier" at bounding box center [620, 285] width 581 height 40
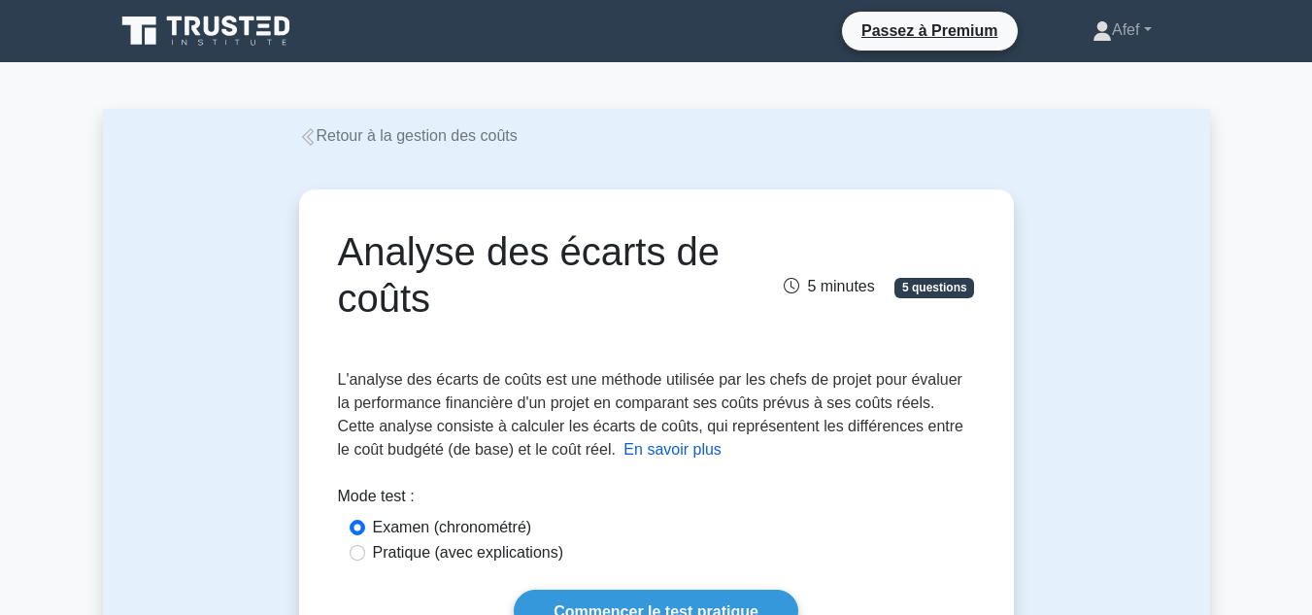
click at [624, 450] on font "En savoir plus" at bounding box center [673, 449] width 98 height 17
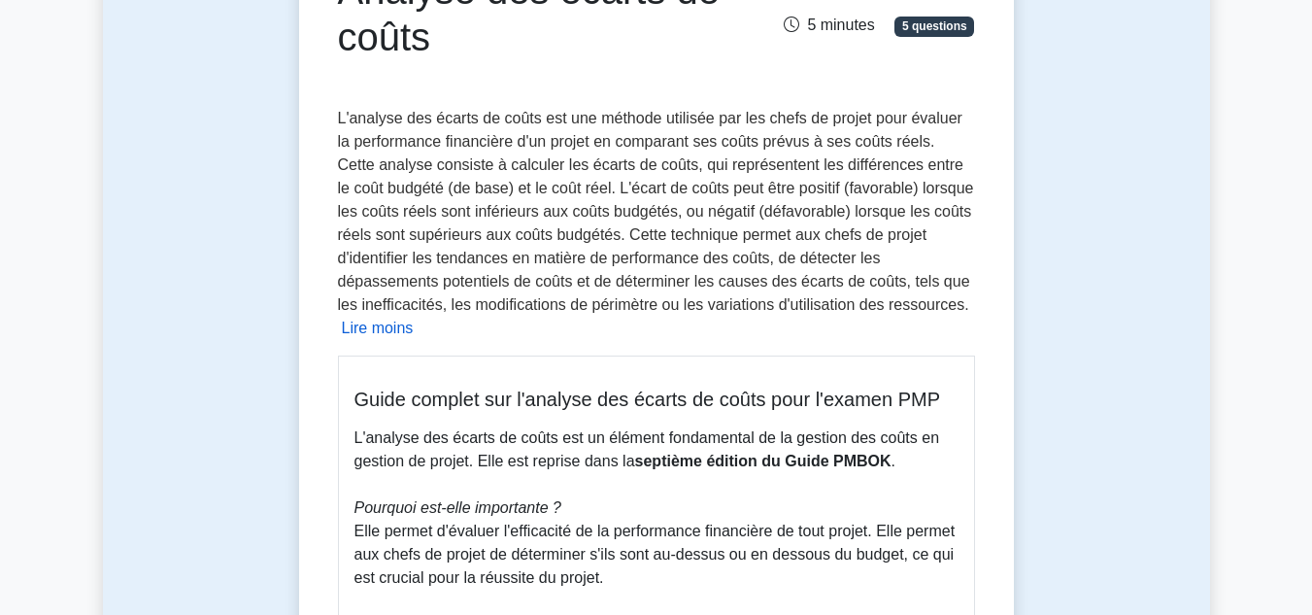
scroll to position [256, 0]
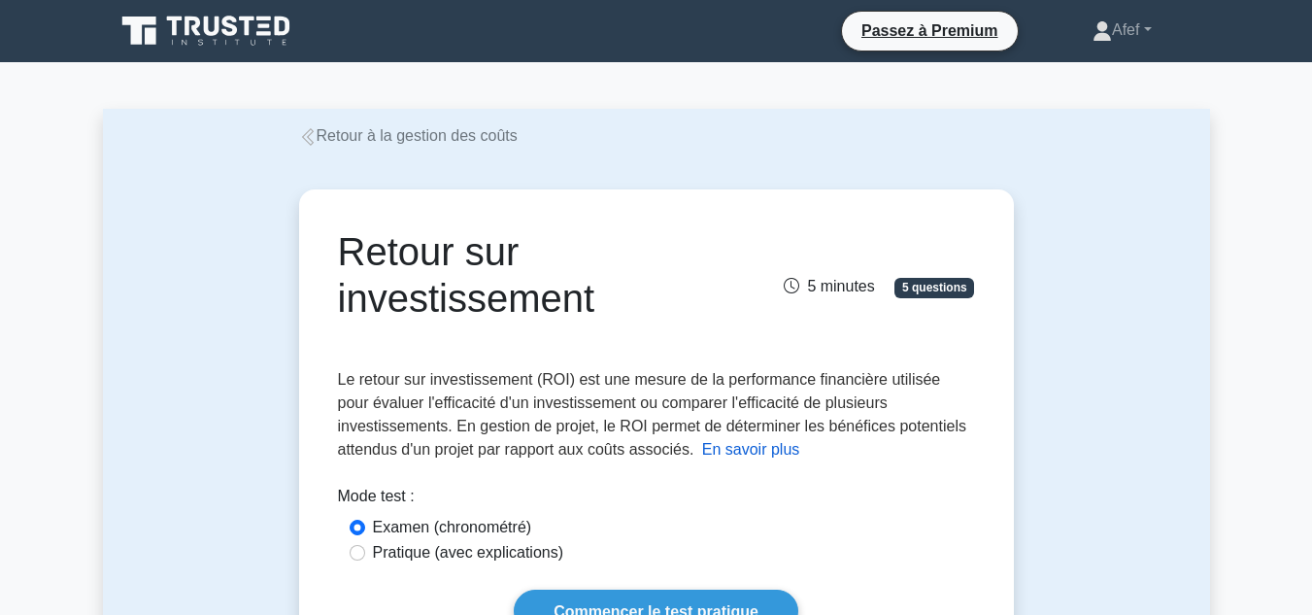
click at [702, 457] on font "En savoir plus" at bounding box center [751, 449] width 98 height 17
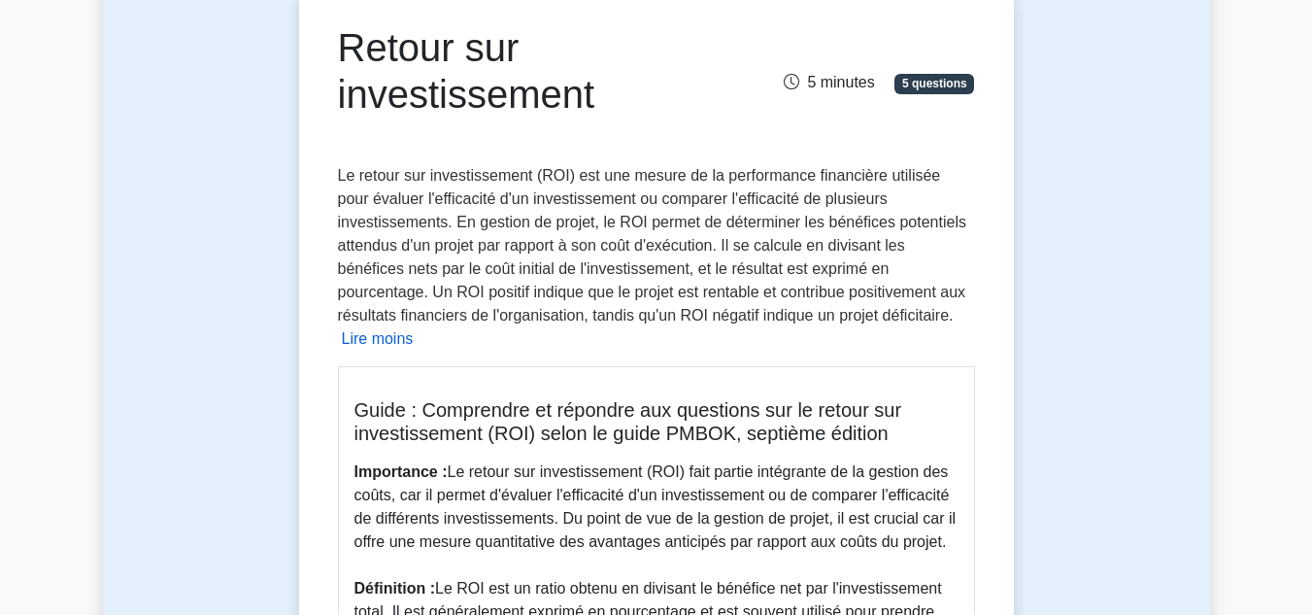
scroll to position [128, 0]
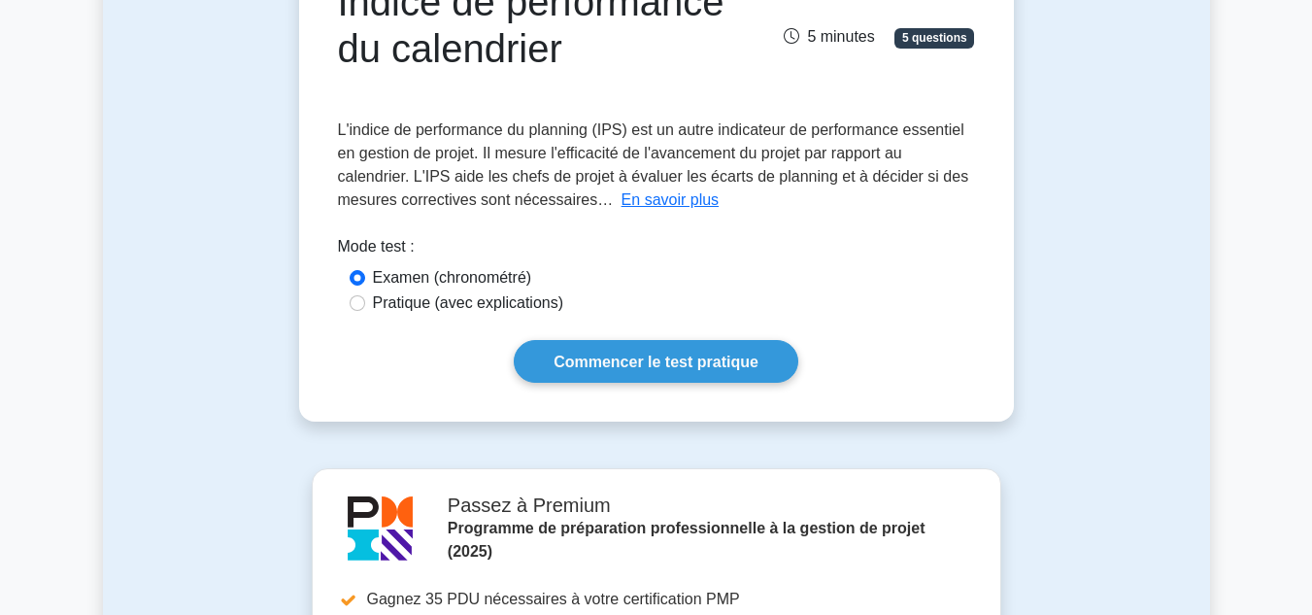
scroll to position [260, 0]
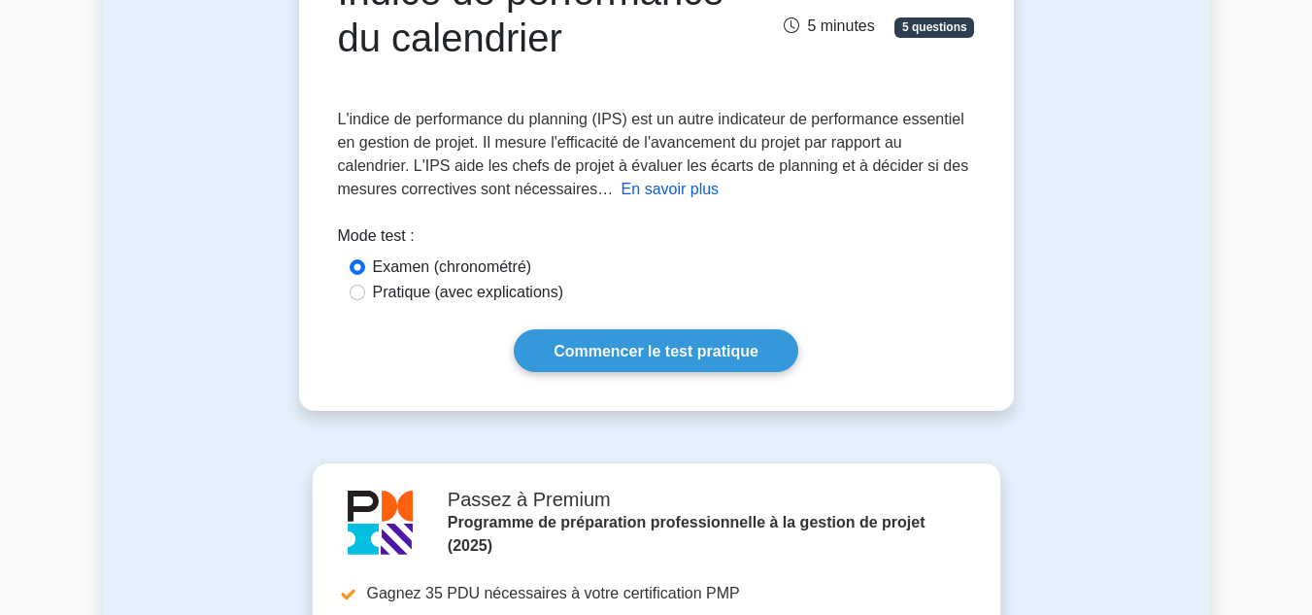
click at [632, 190] on font "En savoir plus" at bounding box center [671, 189] width 98 height 17
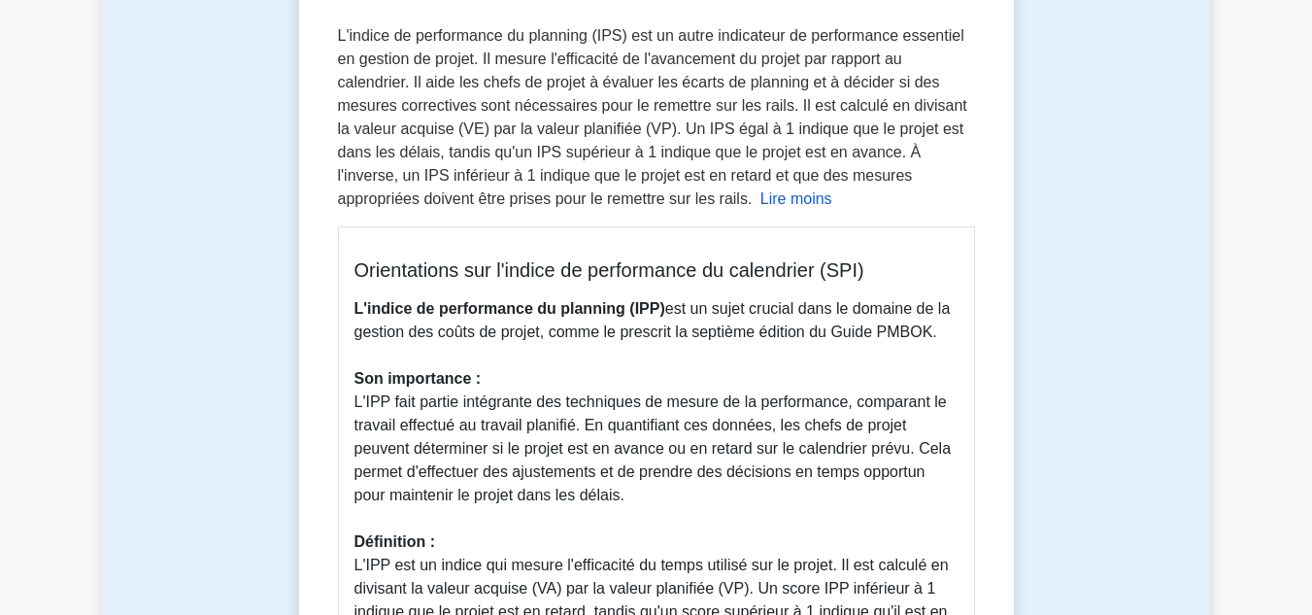
scroll to position [338, 0]
